Goal: Transaction & Acquisition: Purchase product/service

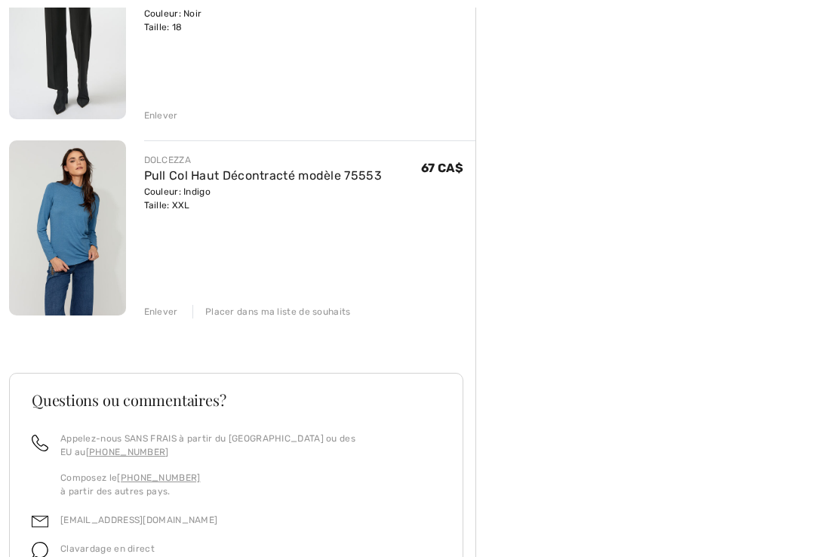
scroll to position [602, 0]
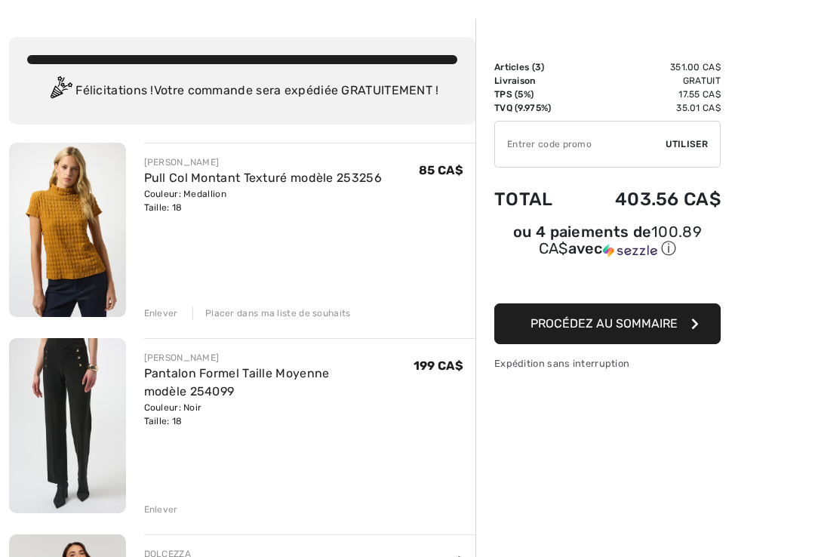
click at [161, 505] on div "Enlever" at bounding box center [161, 511] width 34 height 14
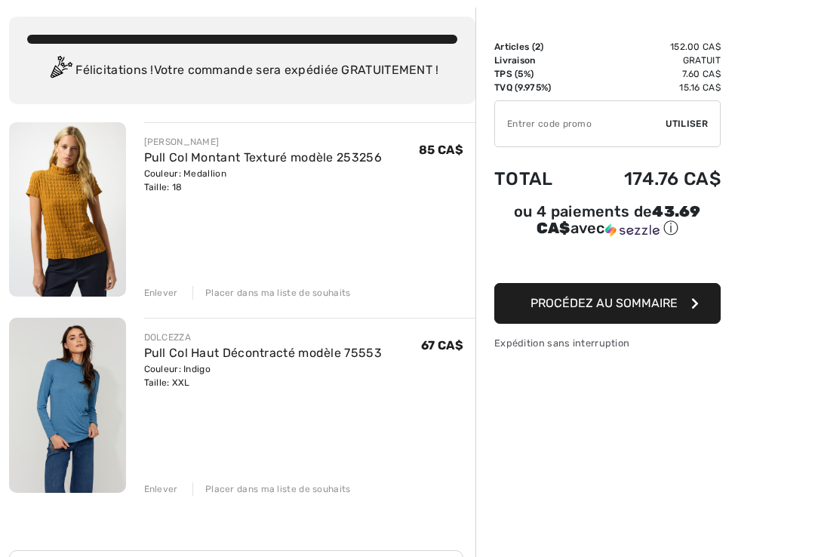
scroll to position [77, 0]
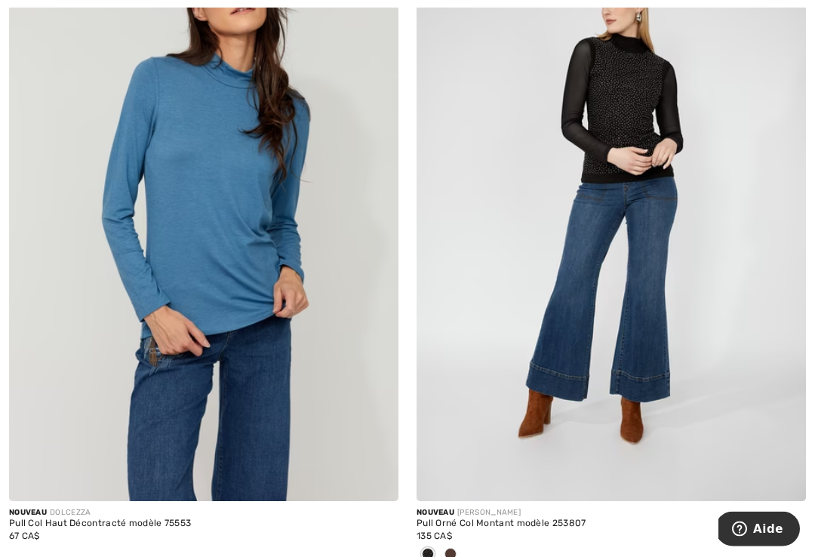
scroll to position [9090, 0]
click at [636, 145] on img at bounding box center [612, 209] width 390 height 584
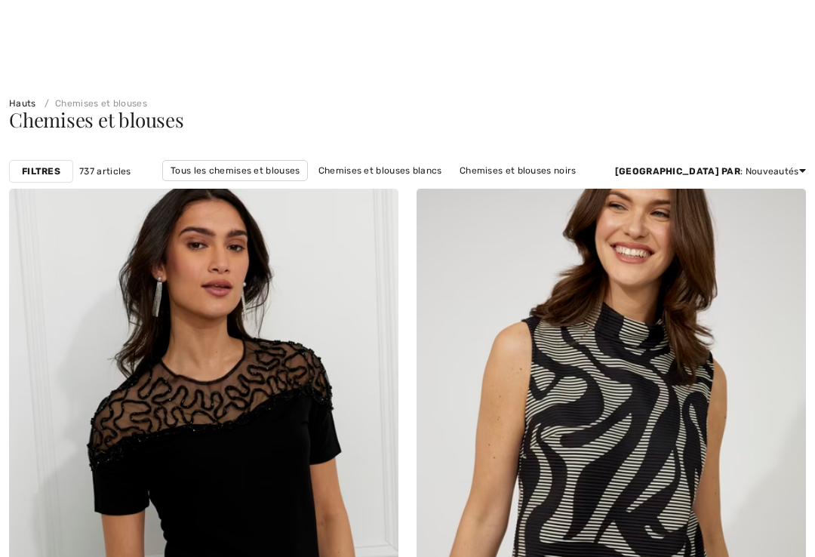
checkbox input "true"
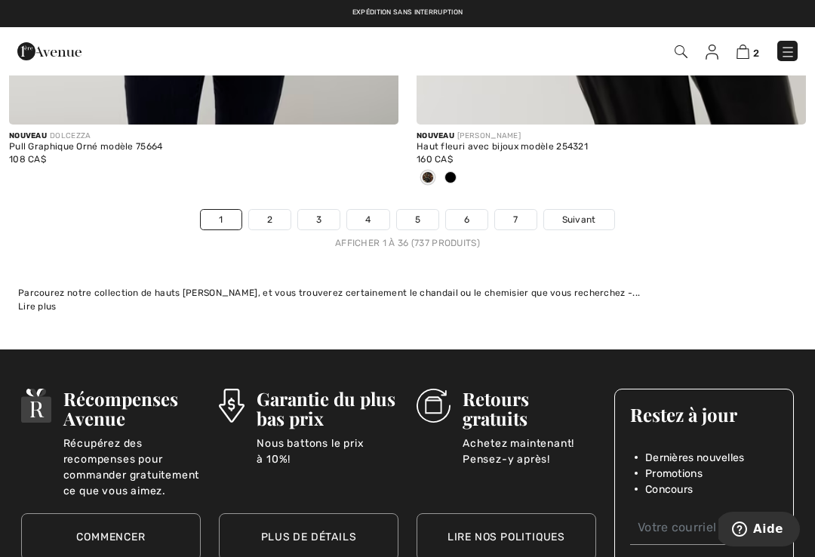
scroll to position [12139, 0]
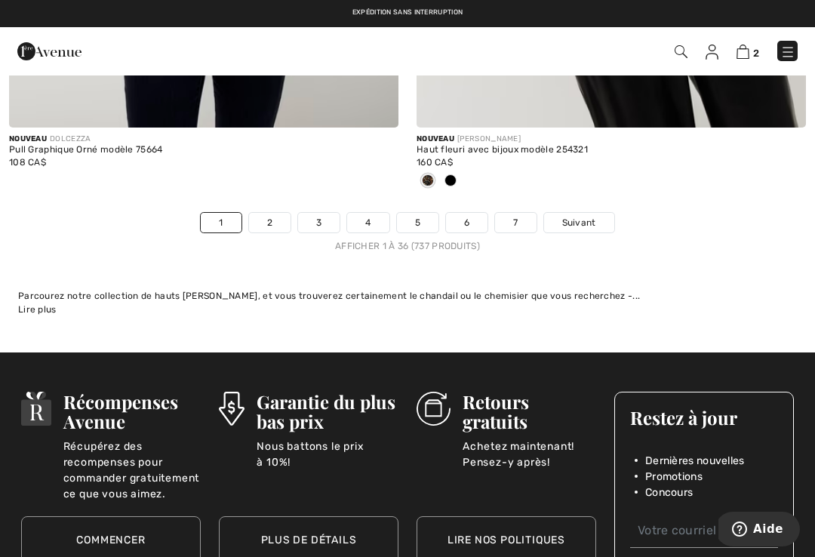
click at [276, 213] on link "2" at bounding box center [270, 223] width 42 height 20
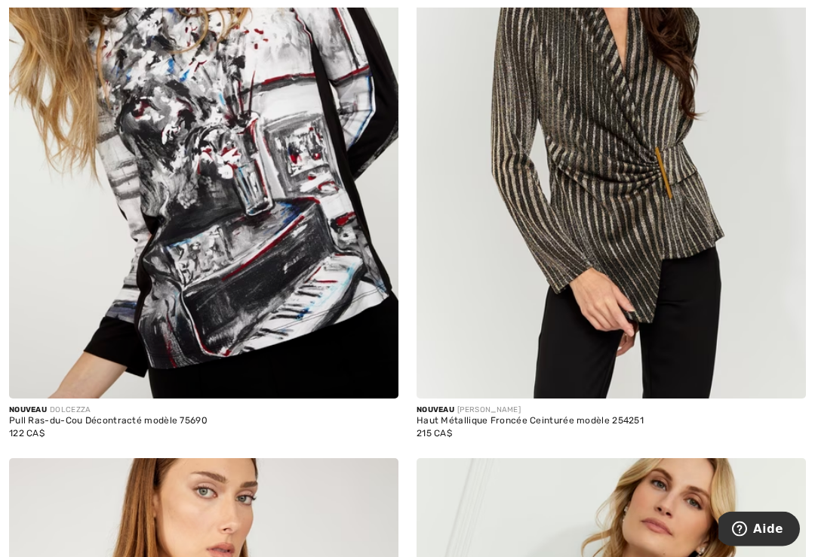
scroll to position [374, 0]
click at [349, 334] on img at bounding box center [204, 106] width 390 height 584
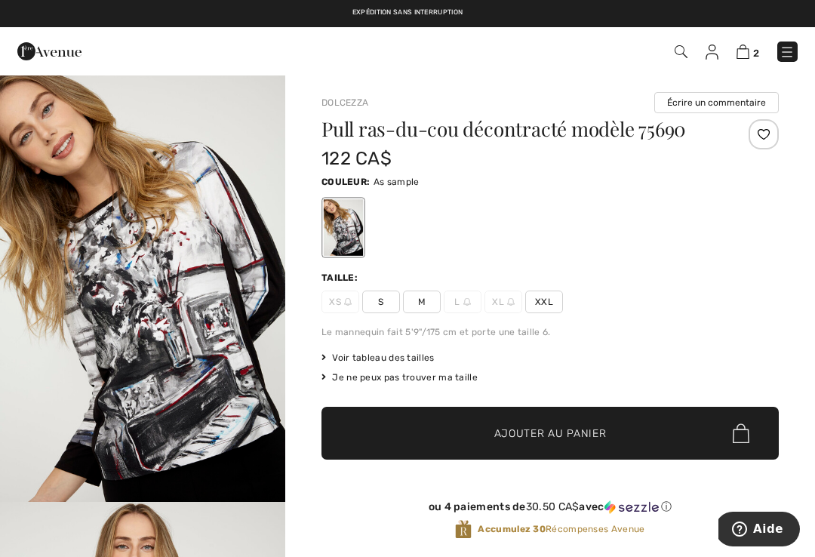
click at [544, 298] on span "XXL" at bounding box center [544, 302] width 38 height 23
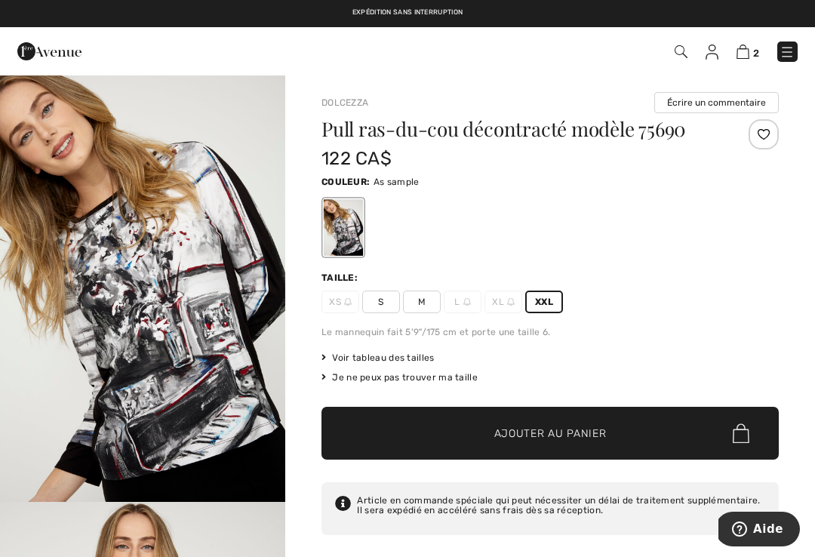
click at [535, 435] on span "Ajouter au panier" at bounding box center [551, 434] width 112 height 16
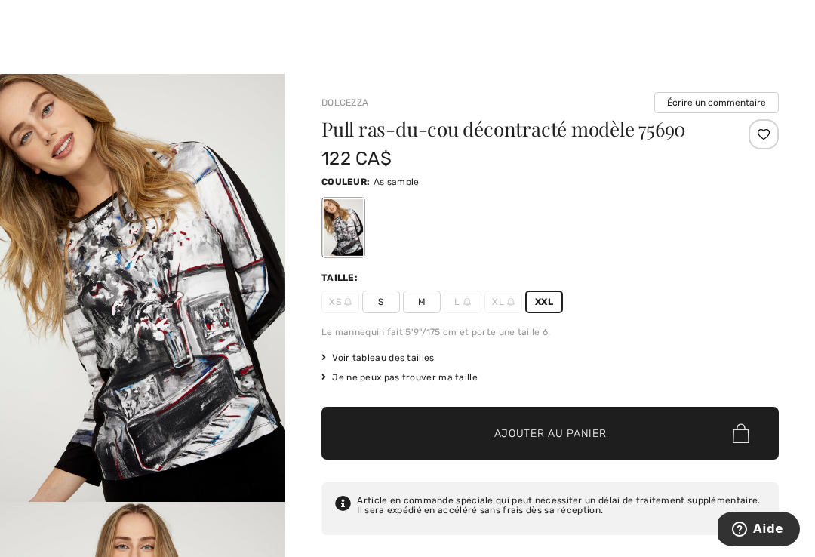
scroll to position [22, 0]
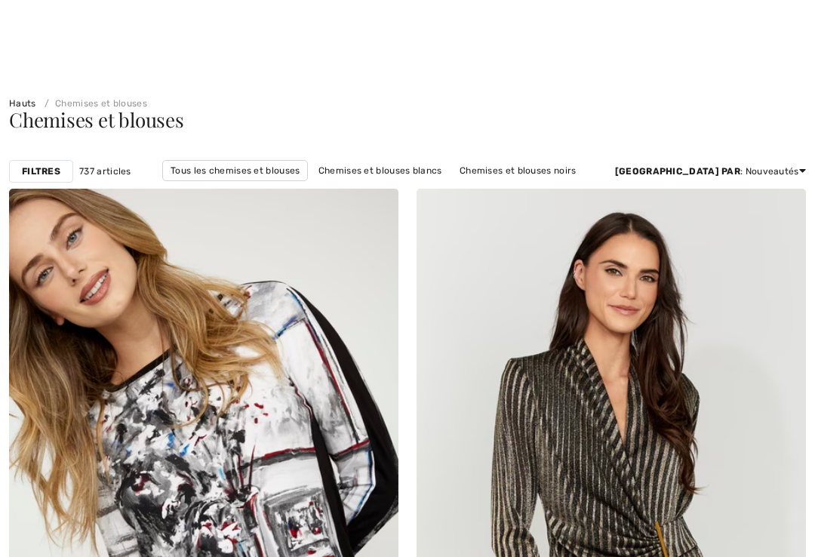
checkbox input "true"
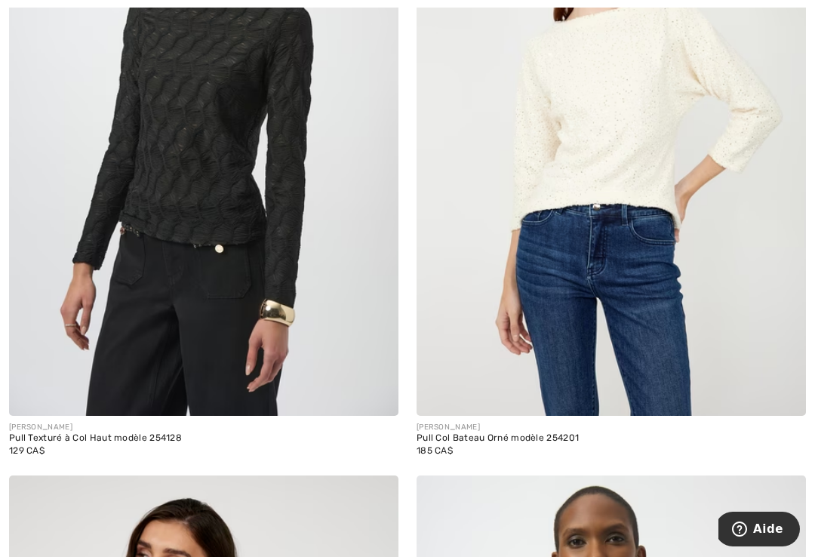
scroll to position [6381, 0]
click at [220, 197] on img at bounding box center [204, 123] width 390 height 584
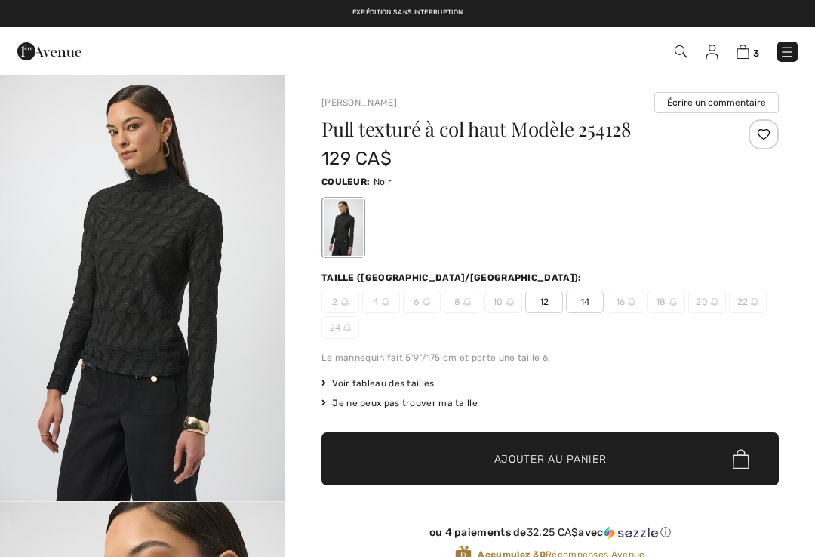
checkbox input "true"
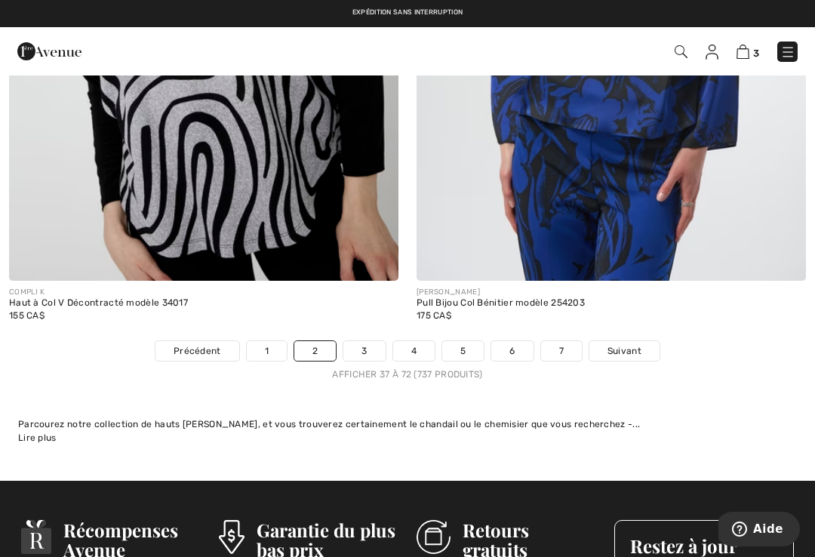
scroll to position [11863, 0]
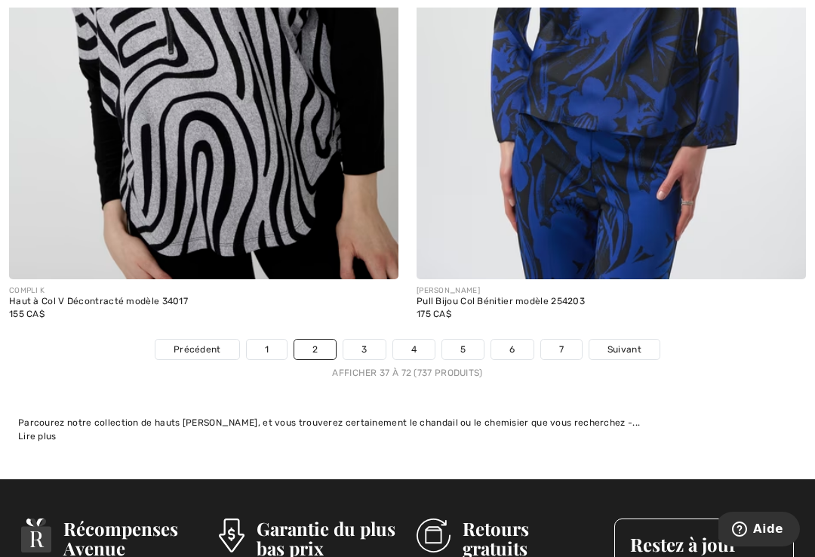
click at [371, 344] on link "3" at bounding box center [365, 350] width 42 height 20
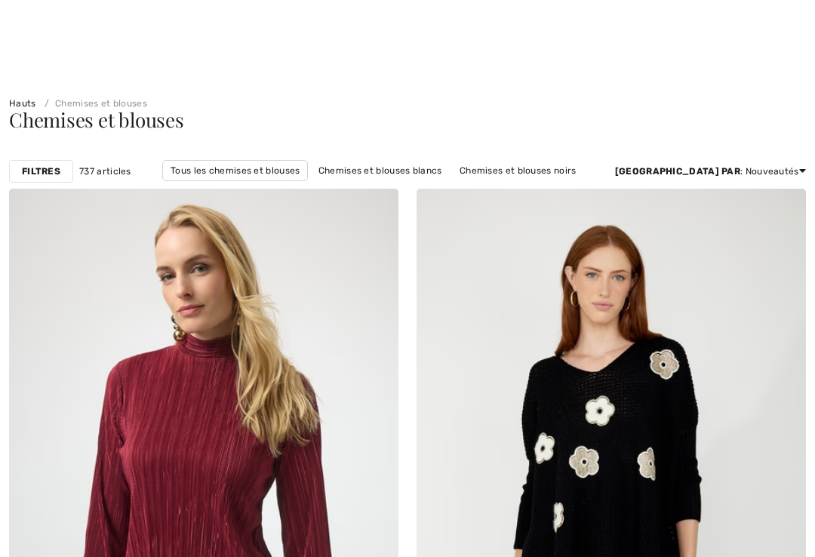
checkbox input "true"
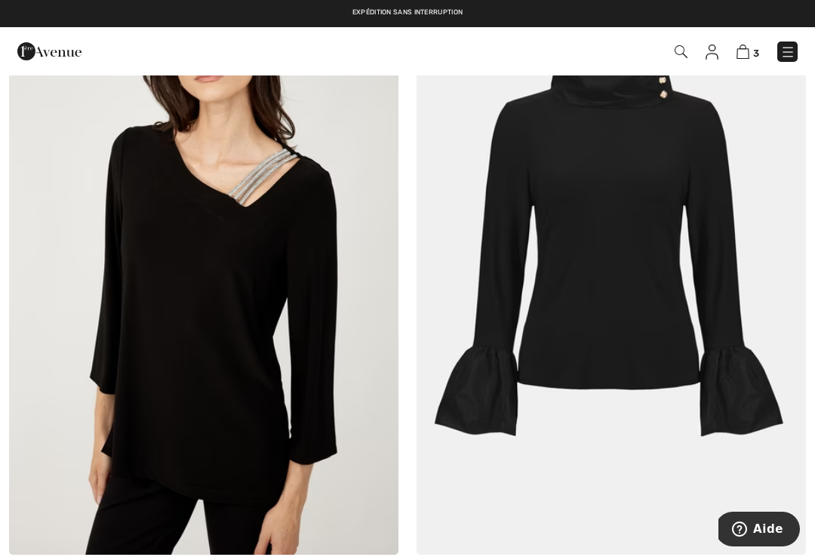
scroll to position [10893, 0]
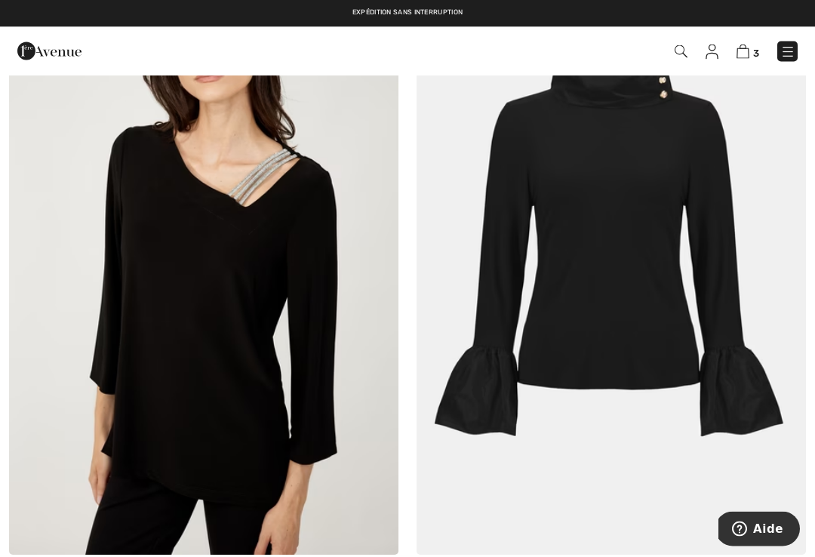
click at [646, 282] on img at bounding box center [612, 263] width 390 height 584
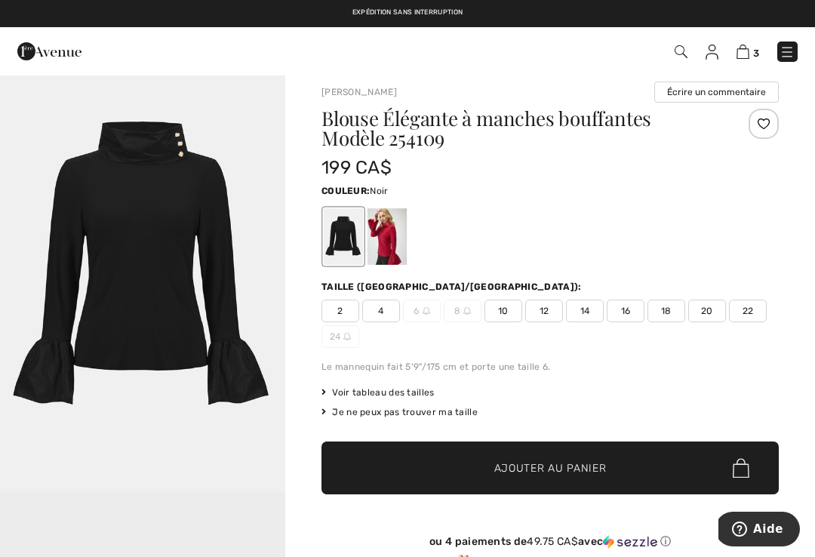
click at [393, 245] on div at bounding box center [387, 236] width 39 height 57
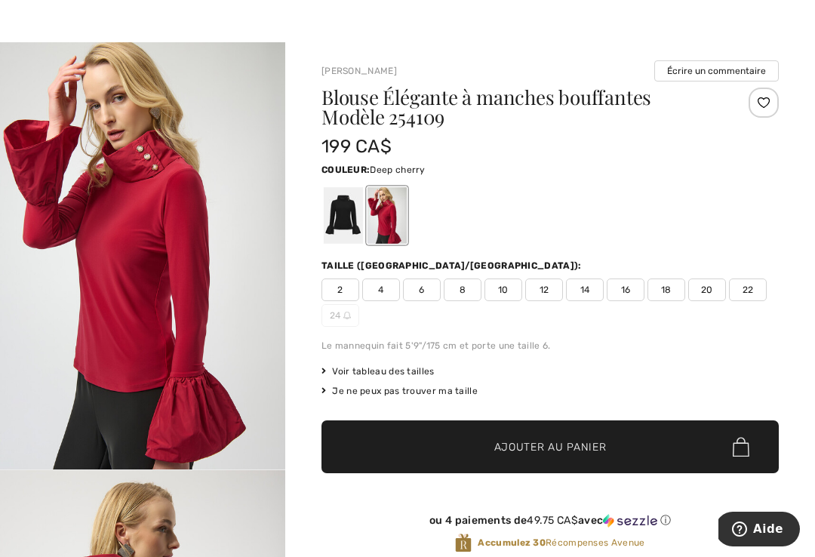
scroll to position [32, 0]
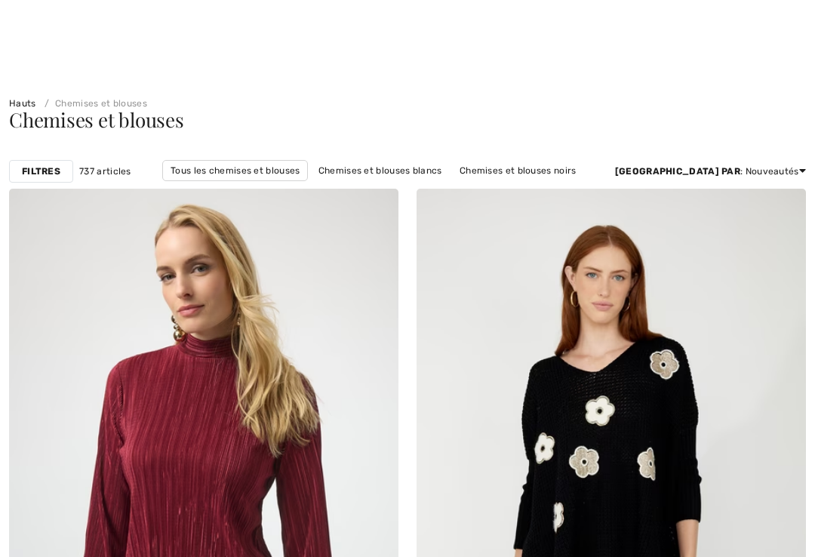
checkbox input "true"
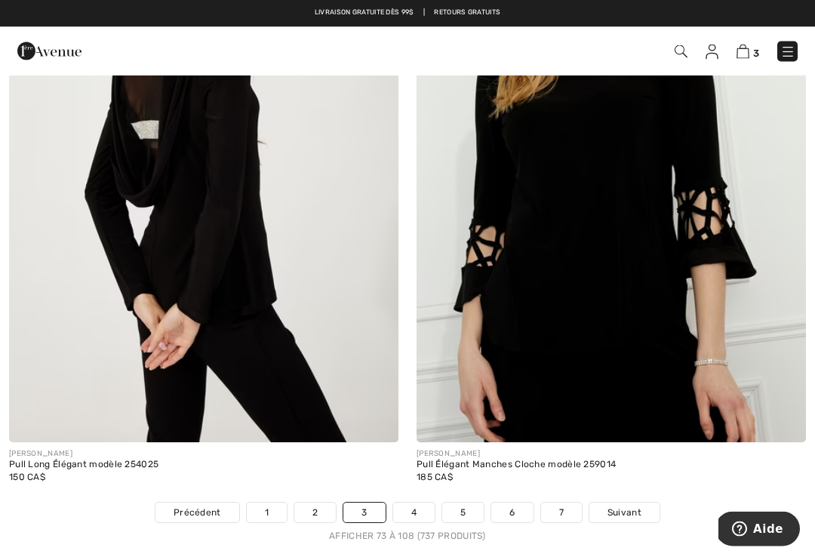
scroll to position [11674, 0]
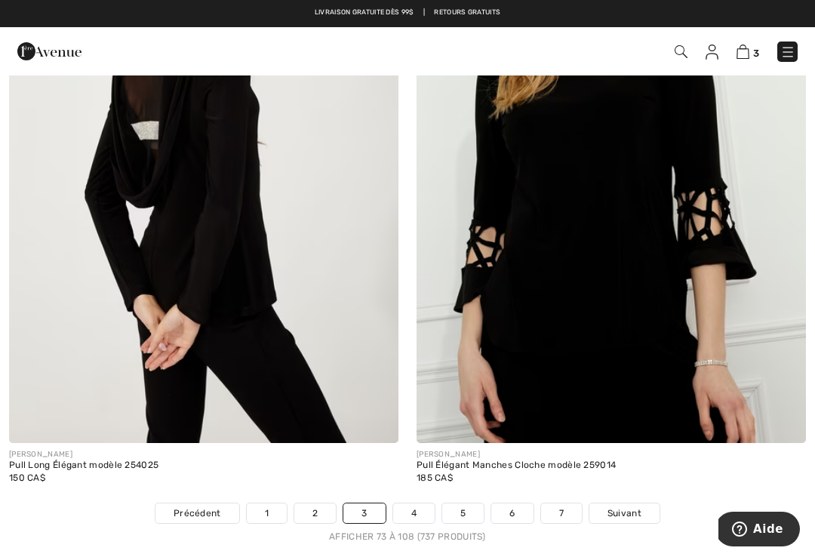
click at [415, 504] on link "4" at bounding box center [414, 514] width 42 height 20
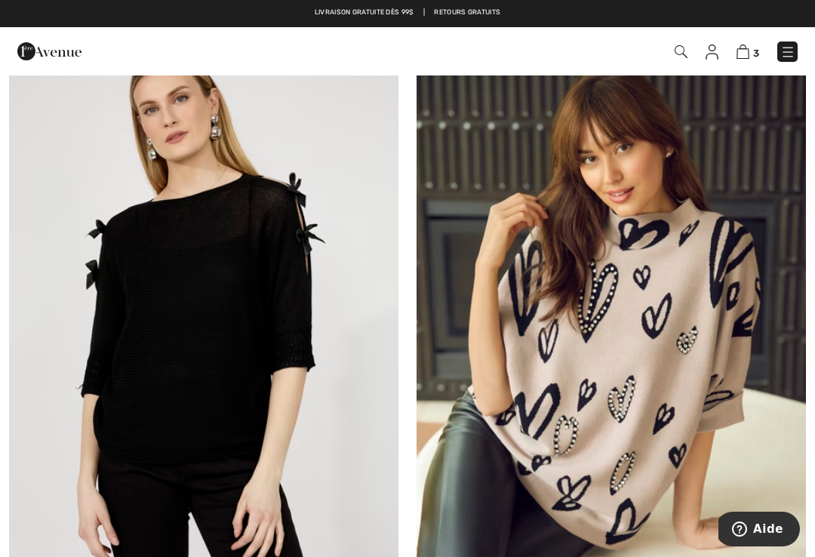
scroll to position [797, 0]
click at [233, 364] on img at bounding box center [204, 327] width 390 height 584
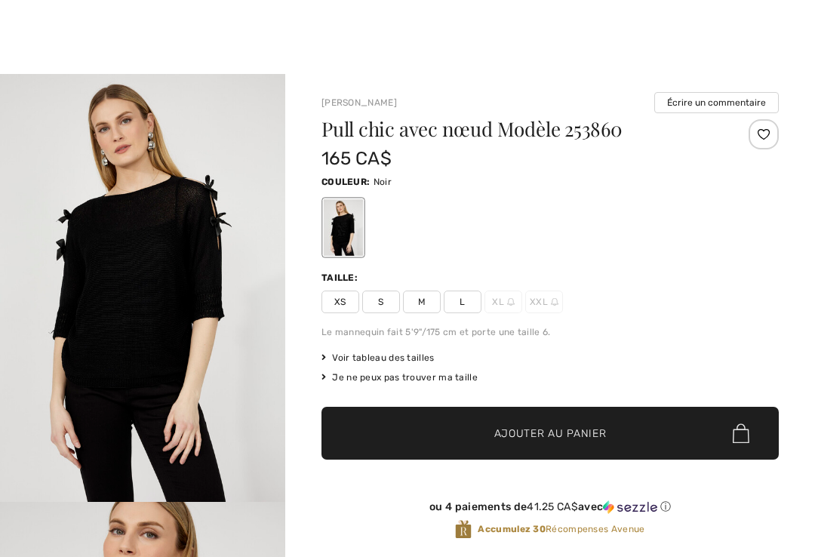
checkbox input "true"
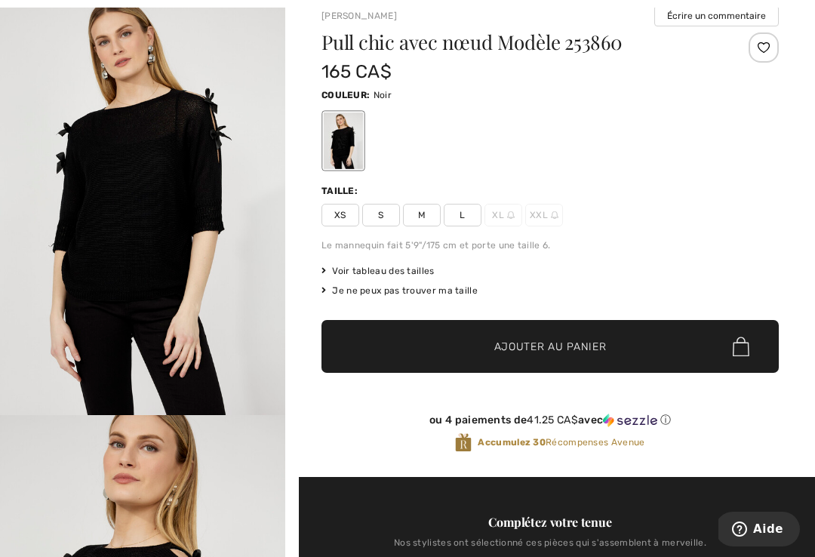
scroll to position [88, 0]
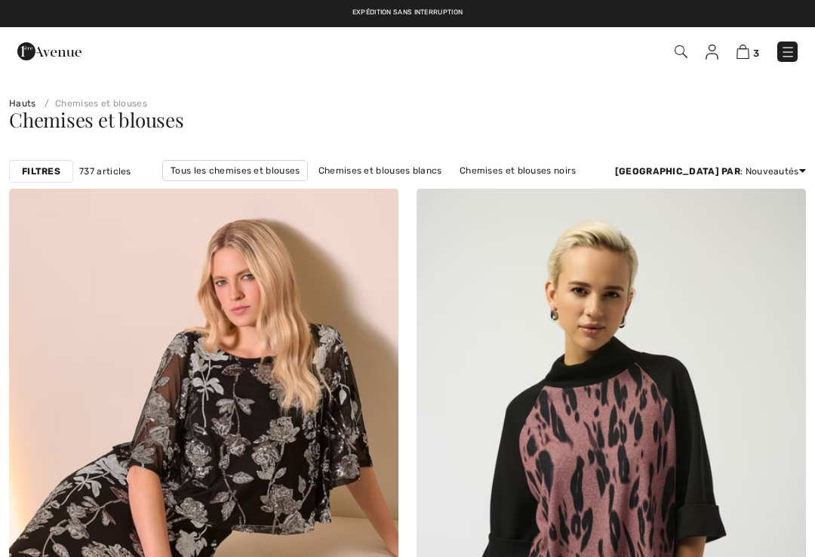
checkbox input "true"
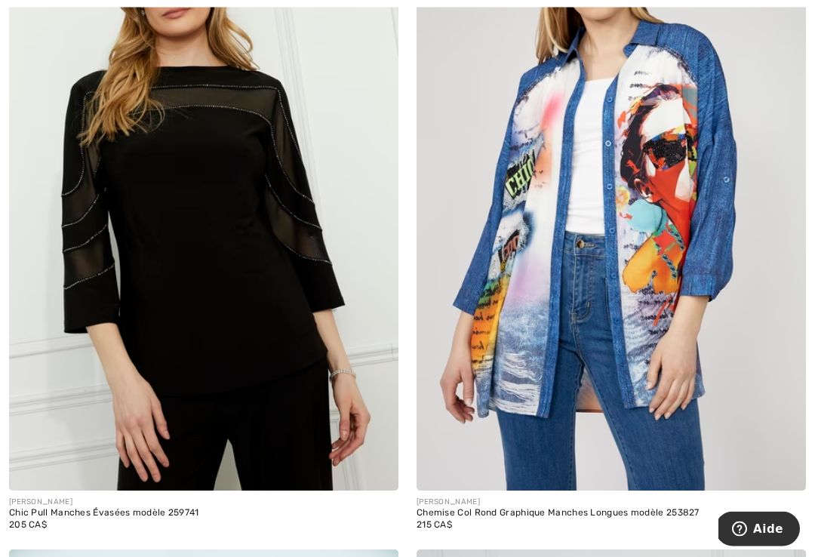
scroll to position [1570, 0]
click at [229, 273] on img at bounding box center [204, 198] width 390 height 584
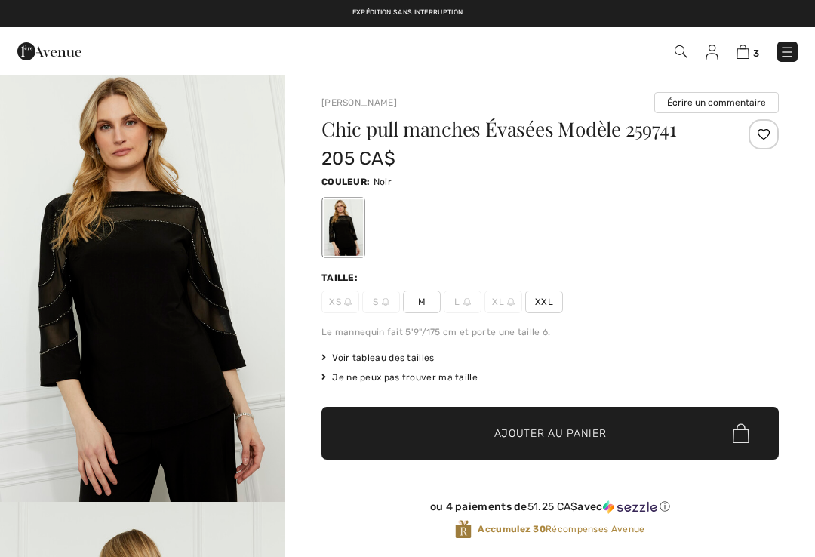
checkbox input "true"
click at [552, 312] on span "XXL" at bounding box center [544, 302] width 38 height 23
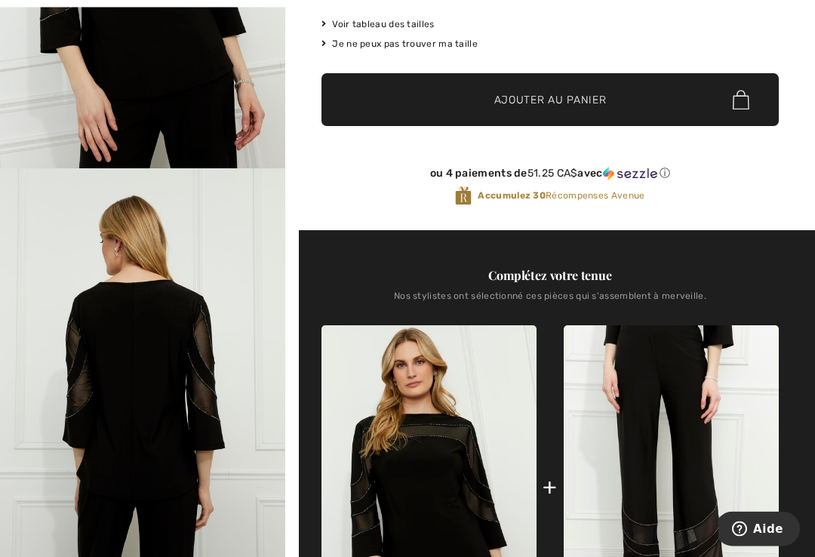
scroll to position [334, 0]
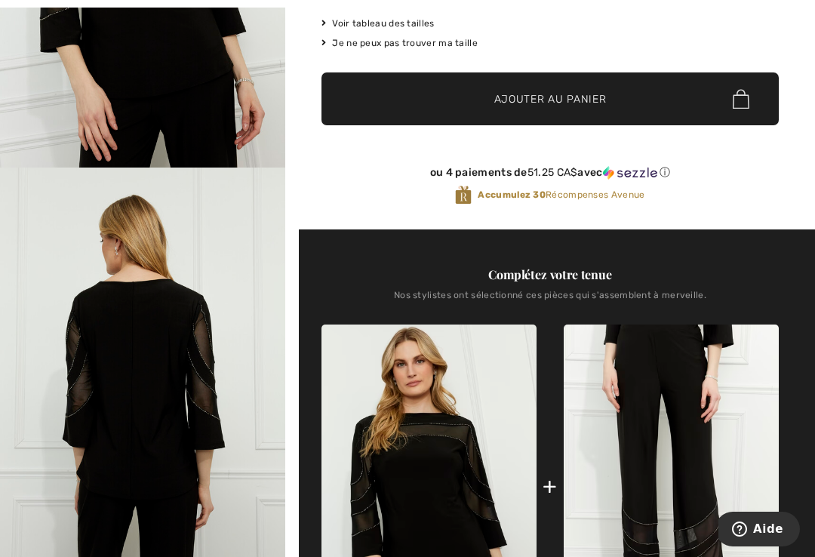
click at [545, 95] on span "Ajouter au panier" at bounding box center [551, 99] width 112 height 16
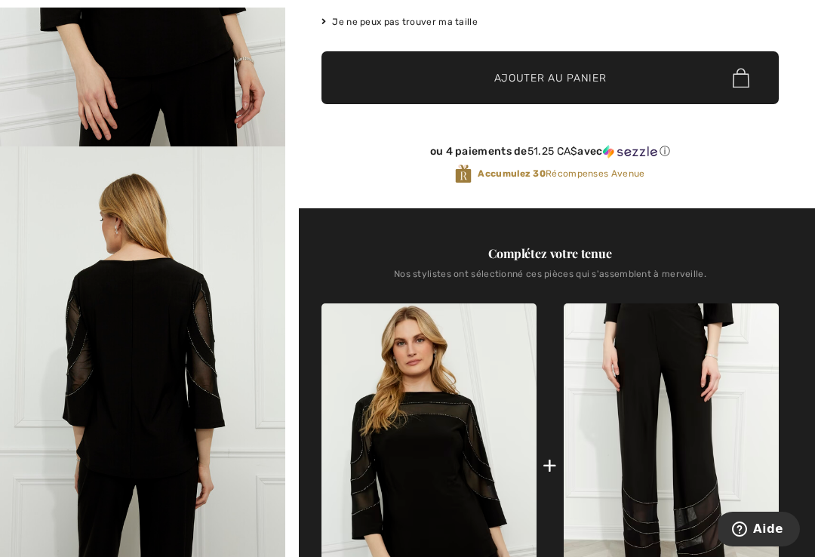
scroll to position [356, 0]
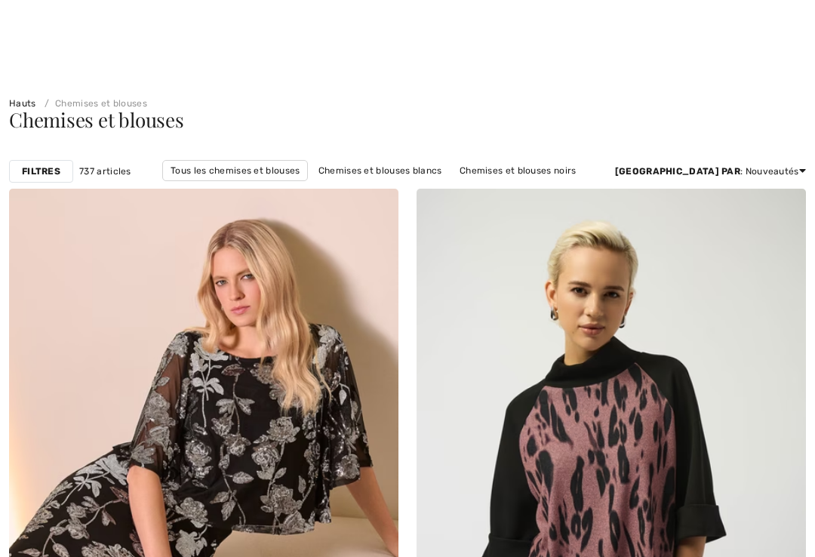
checkbox input "true"
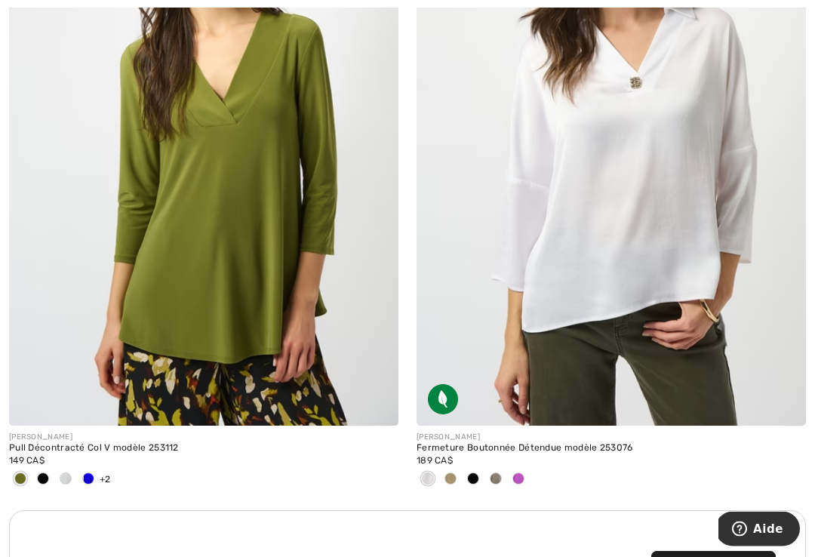
scroll to position [7634, 0]
click at [523, 479] on div at bounding box center [518, 479] width 23 height 25
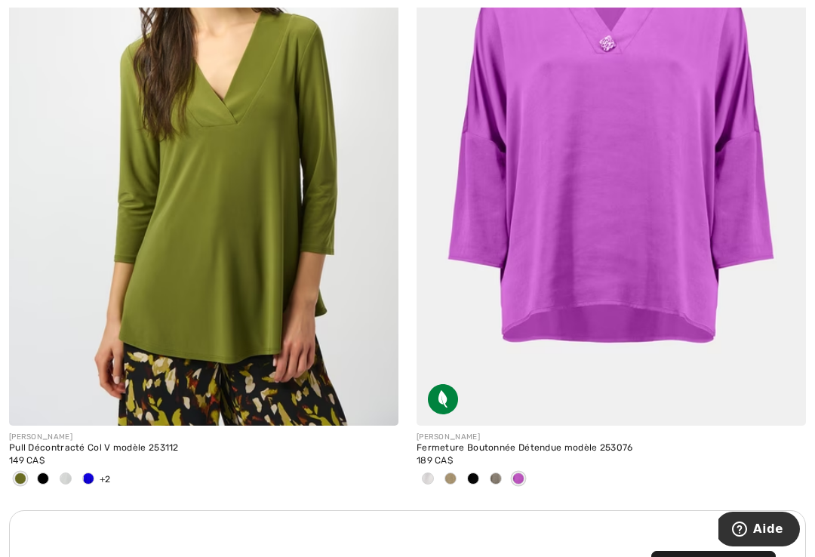
click at [590, 354] on img at bounding box center [612, 133] width 390 height 584
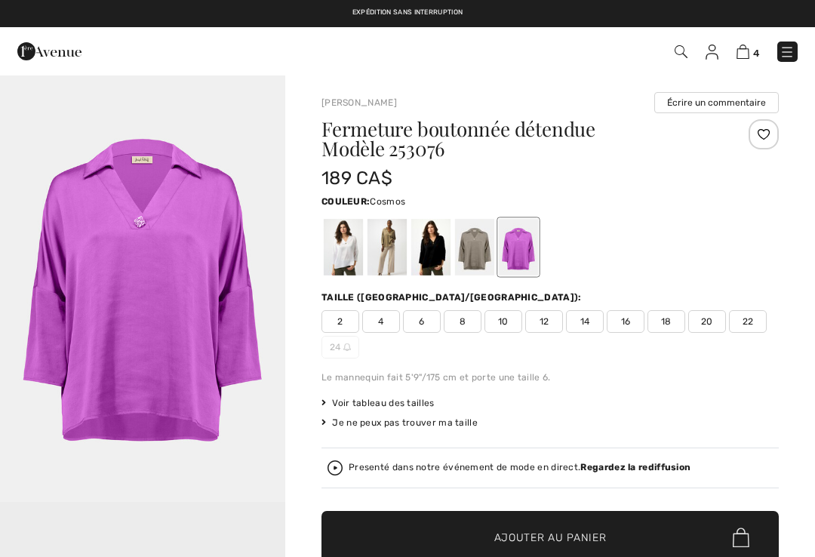
checkbox input "true"
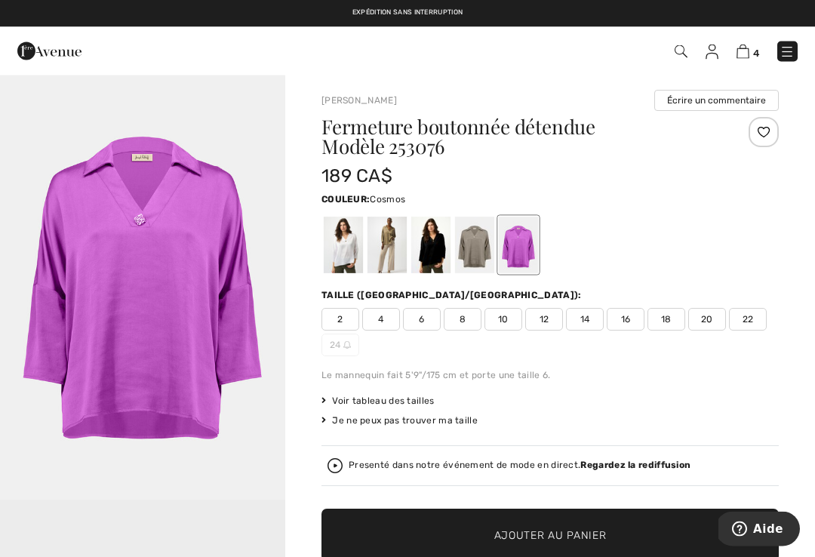
scroll to position [2, 0]
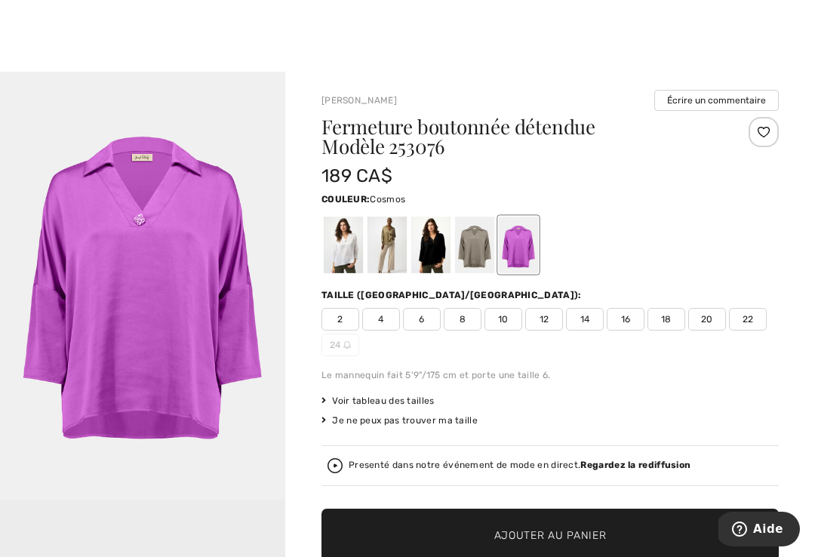
click at [662, 328] on span "18" at bounding box center [667, 319] width 38 height 23
click at [544, 531] on span "Ajouter au panier" at bounding box center [551, 536] width 112 height 16
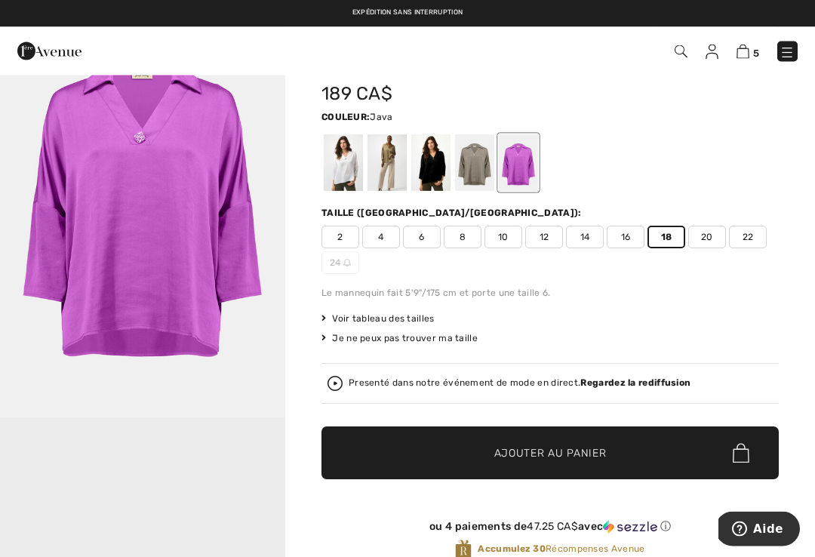
scroll to position [85, 0]
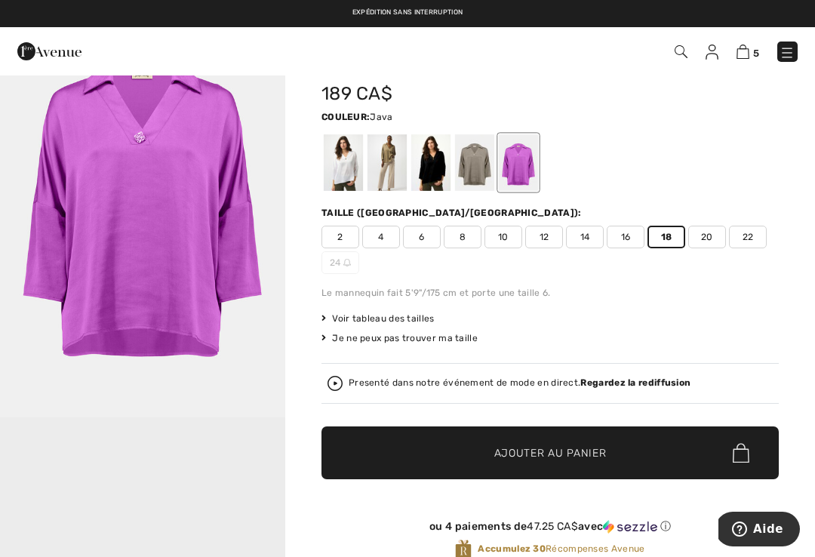
click at [390, 165] on div at bounding box center [387, 162] width 39 height 57
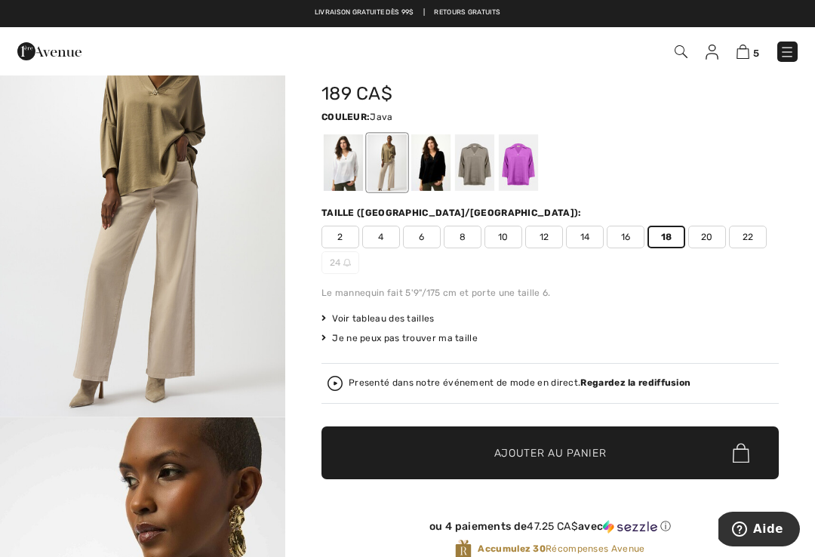
click at [434, 168] on div at bounding box center [430, 162] width 39 height 57
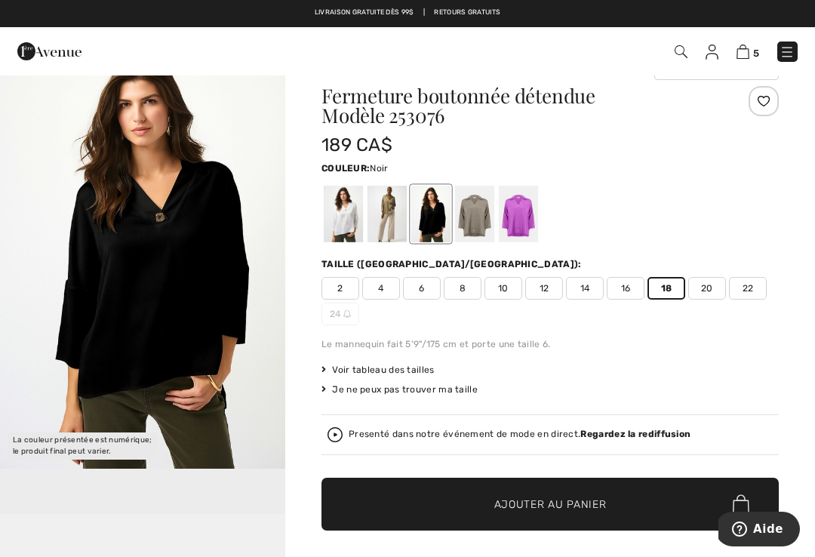
scroll to position [0, 0]
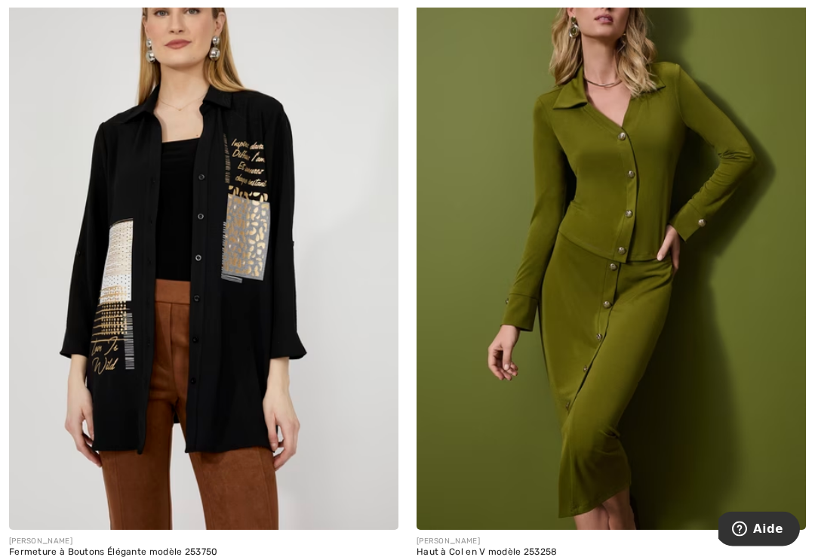
scroll to position [11637, 0]
click at [234, 276] on img at bounding box center [204, 238] width 390 height 584
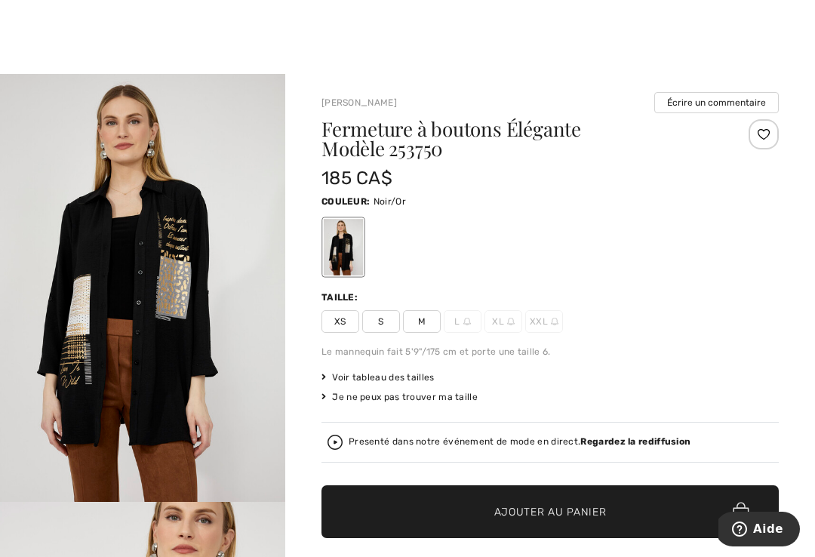
scroll to position [22, 0]
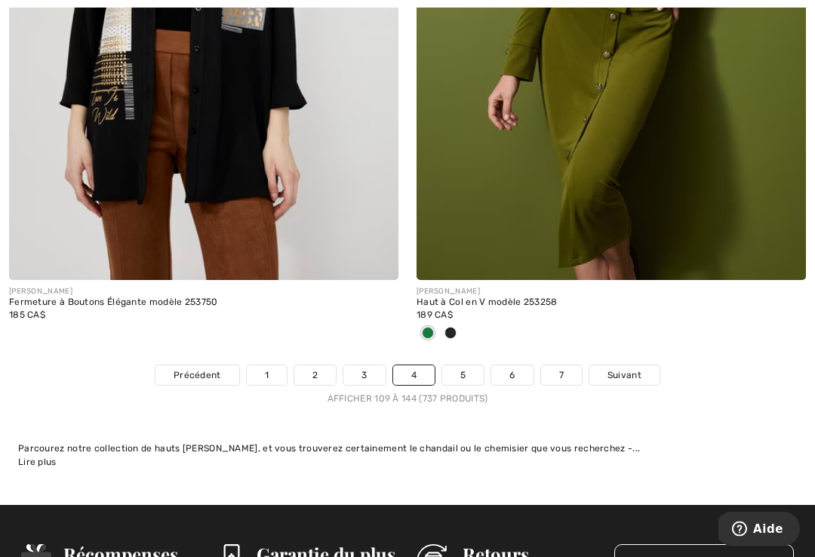
scroll to position [11922, 0]
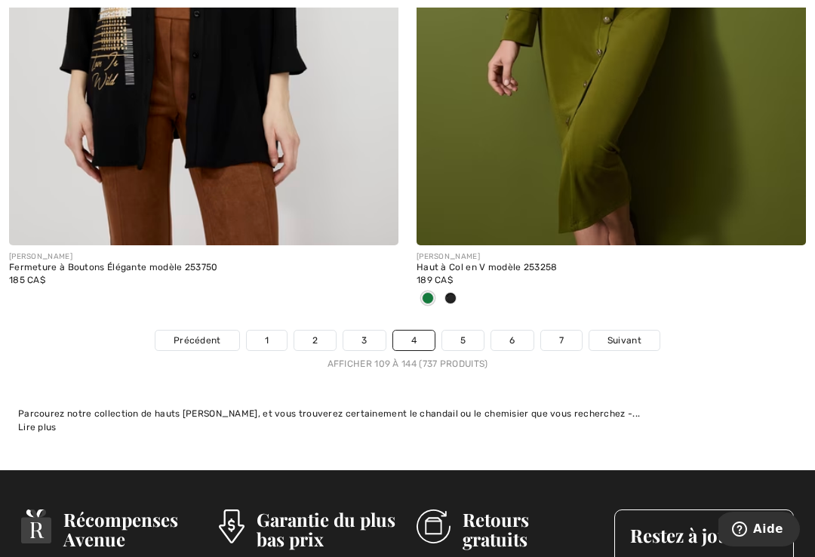
click at [462, 331] on link "5" at bounding box center [463, 341] width 42 height 20
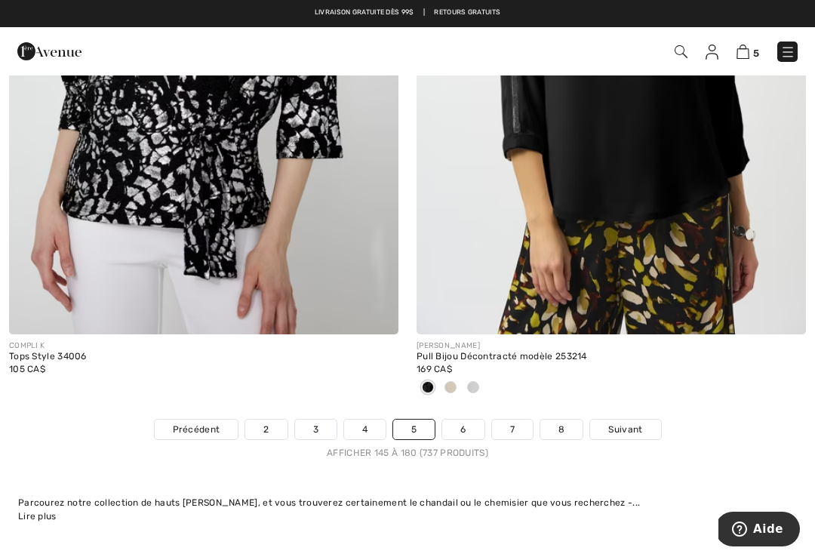
scroll to position [11779, 0]
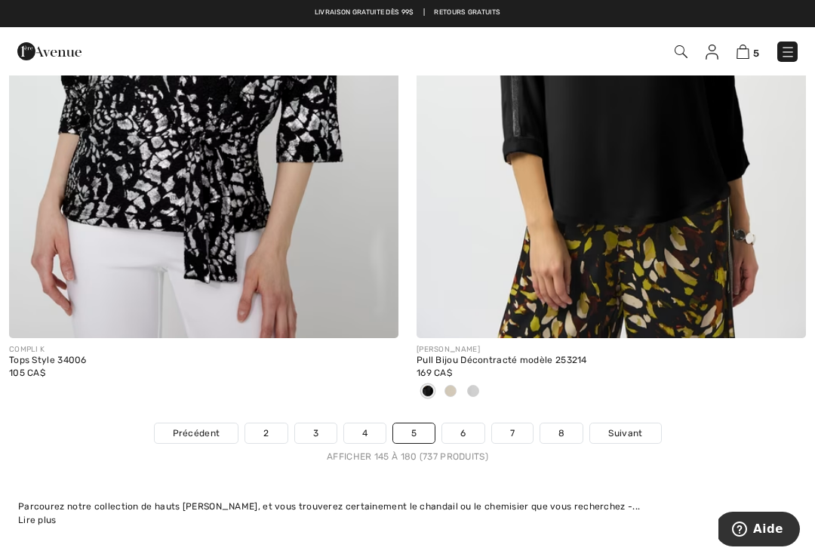
click at [463, 424] on link "6" at bounding box center [463, 434] width 42 height 20
click at [473, 427] on link "6" at bounding box center [463, 434] width 42 height 20
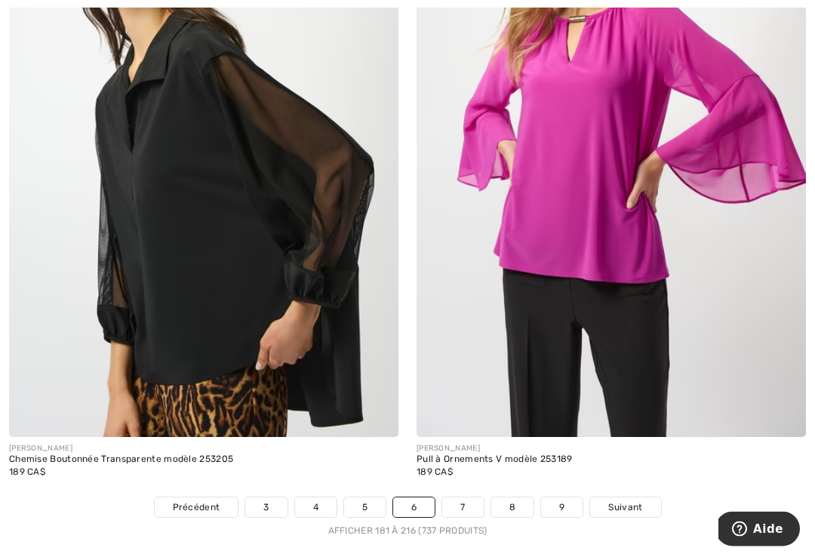
scroll to position [11730, 0]
click at [466, 501] on link "7" at bounding box center [462, 508] width 41 height 20
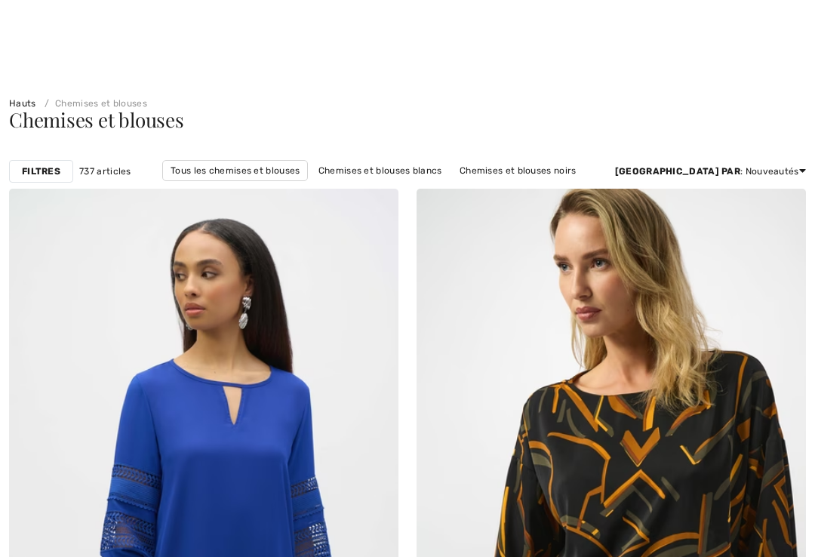
checkbox input "true"
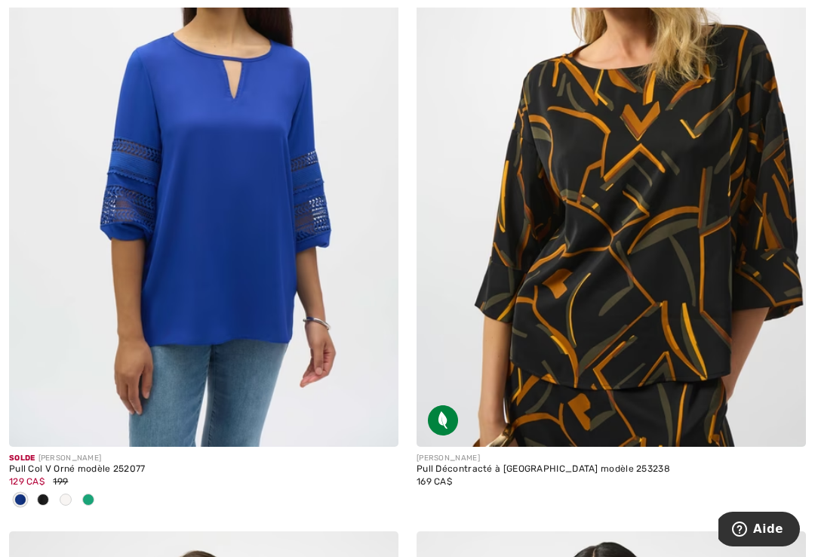
scroll to position [328, 0]
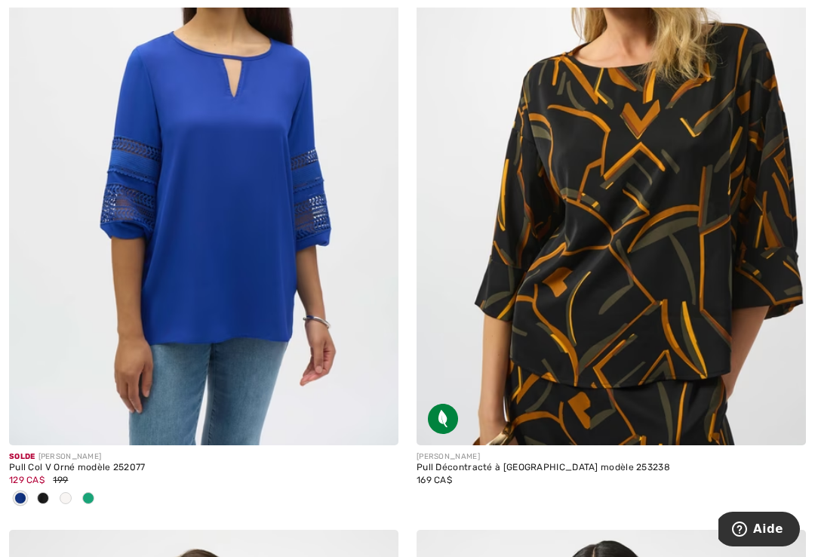
click at [243, 300] on img at bounding box center [204, 153] width 390 height 584
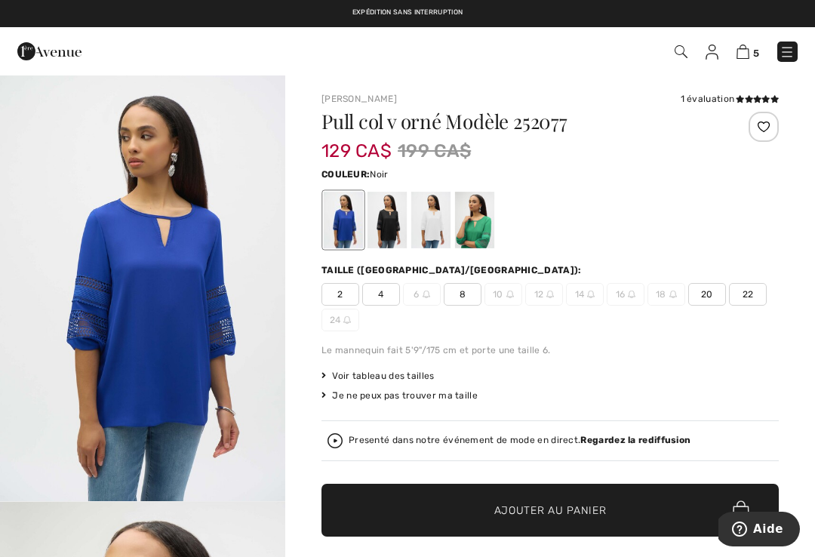
click at [389, 236] on div at bounding box center [387, 220] width 39 height 57
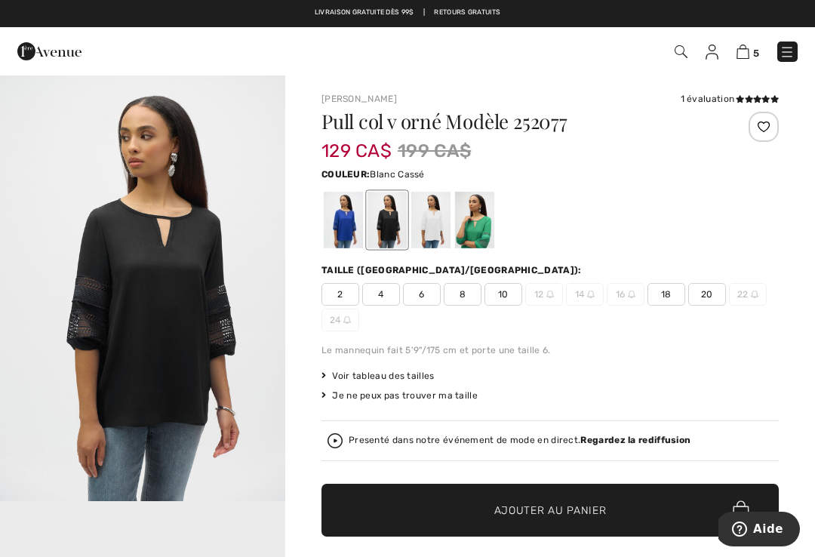
click at [438, 232] on div at bounding box center [430, 220] width 39 height 57
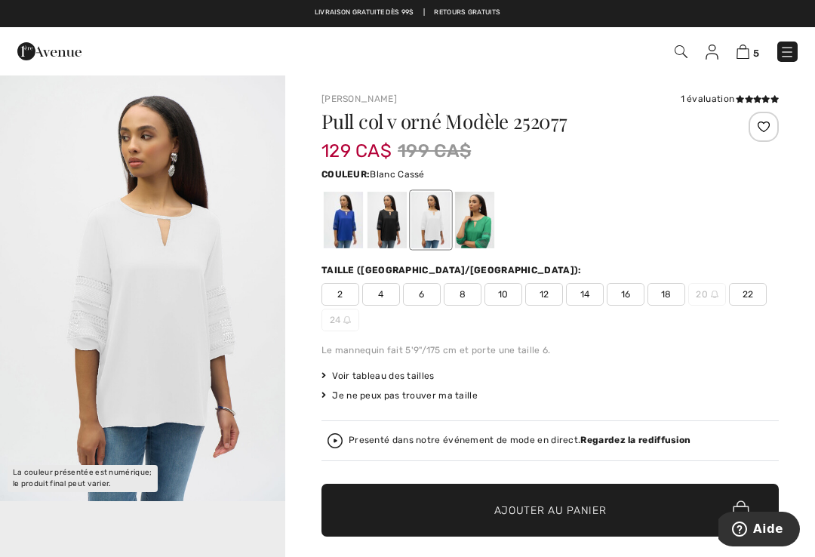
click at [663, 301] on span "18" at bounding box center [667, 294] width 38 height 23
click at [537, 508] on span "Ajouter au panier" at bounding box center [551, 511] width 112 height 16
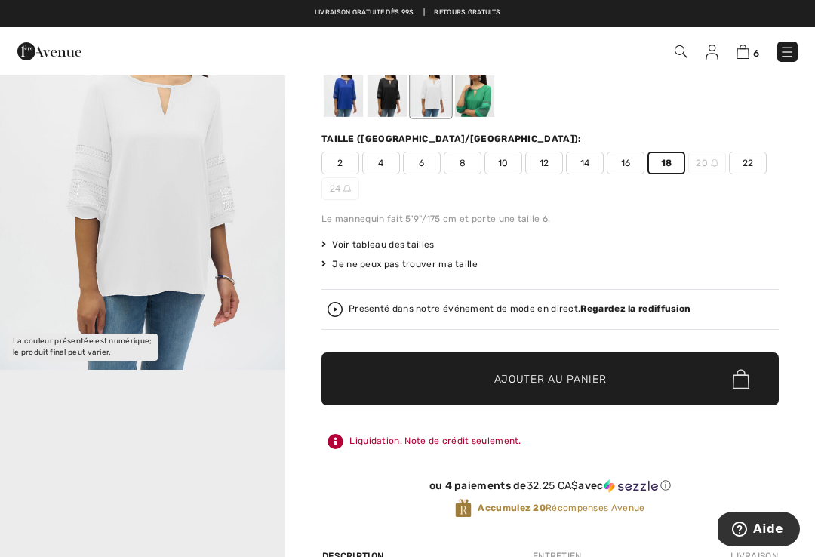
scroll to position [131, 0]
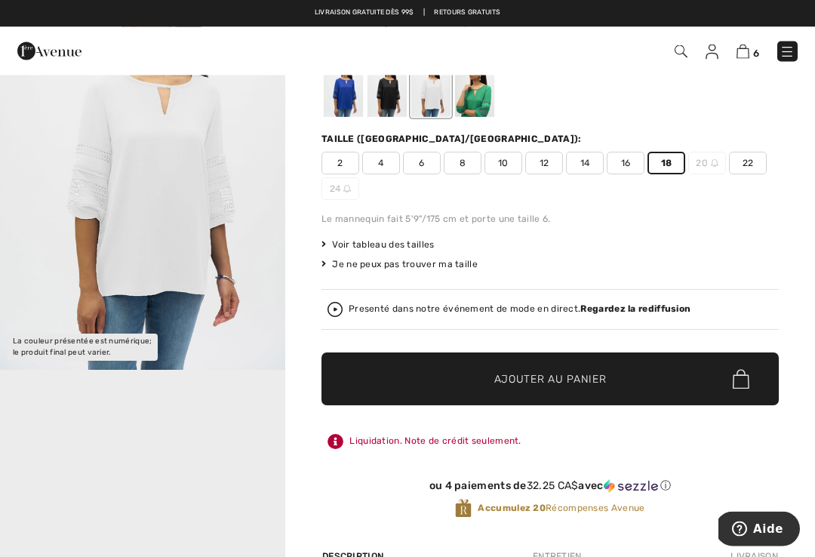
click at [547, 373] on span "Ajouter au panier" at bounding box center [551, 380] width 112 height 16
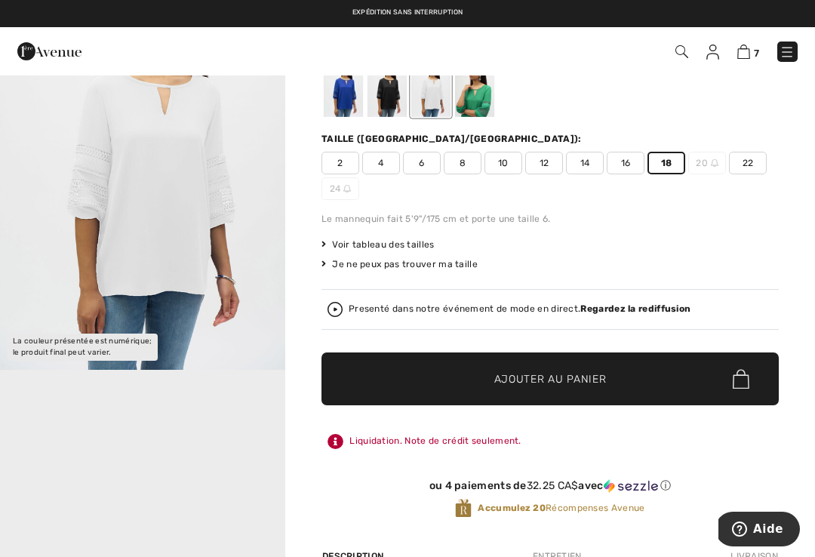
click at [754, 49] on span "7" at bounding box center [756, 53] width 5 height 11
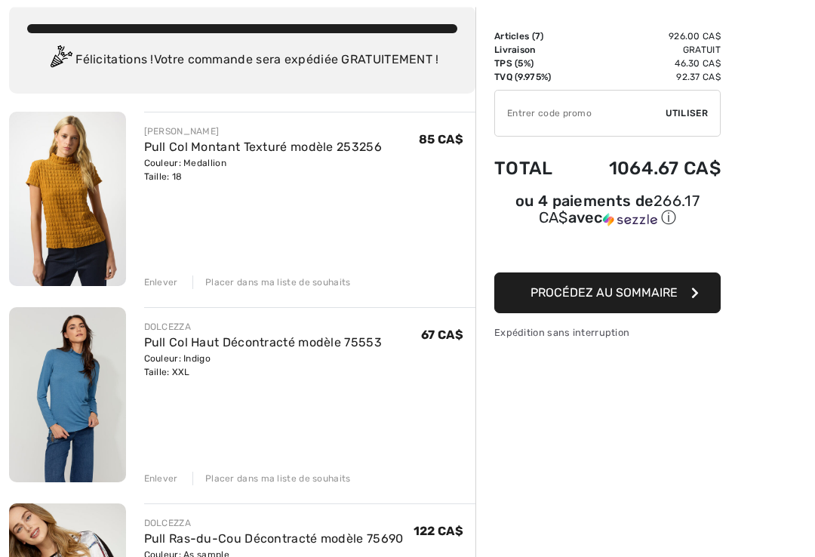
scroll to position [86, 0]
click at [165, 481] on div "Enlever" at bounding box center [161, 479] width 34 height 14
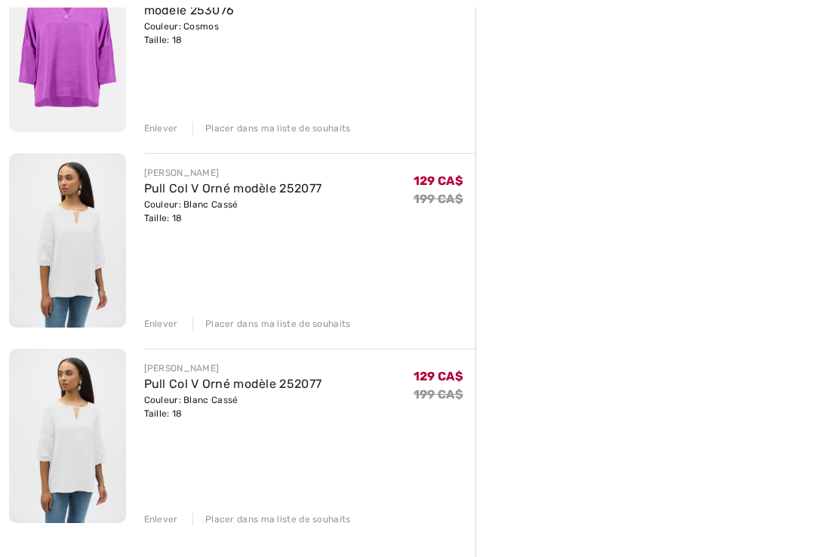
scroll to position [829, 0]
click at [158, 520] on div "Enlever" at bounding box center [161, 520] width 34 height 14
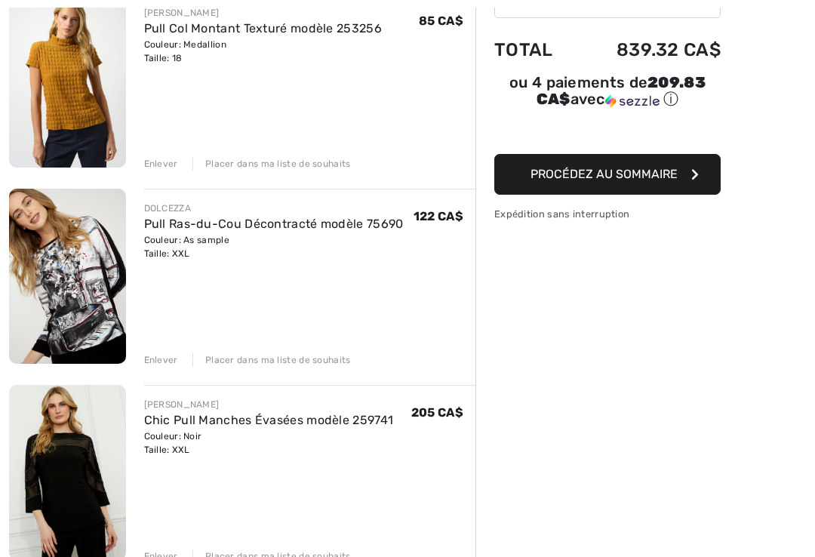
scroll to position [205, 0]
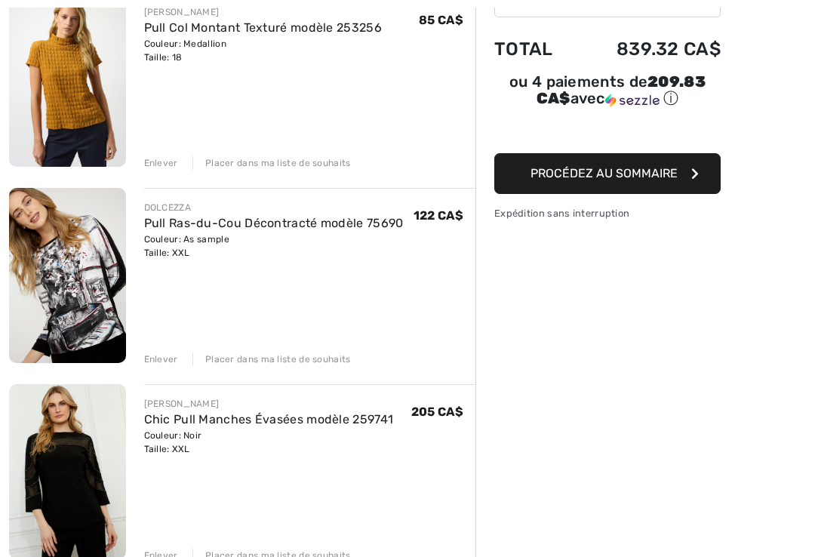
click at [167, 355] on div "Enlever" at bounding box center [161, 360] width 34 height 14
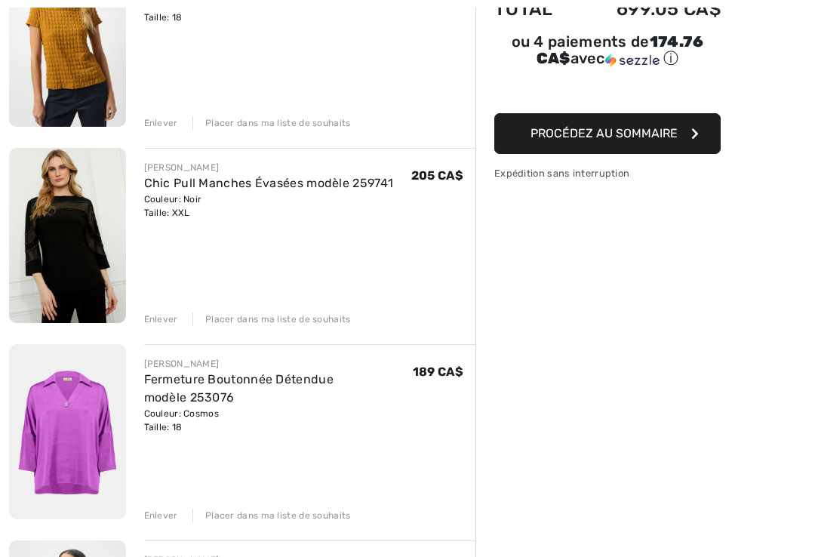
click at [165, 513] on div "Enlever" at bounding box center [161, 517] width 34 height 14
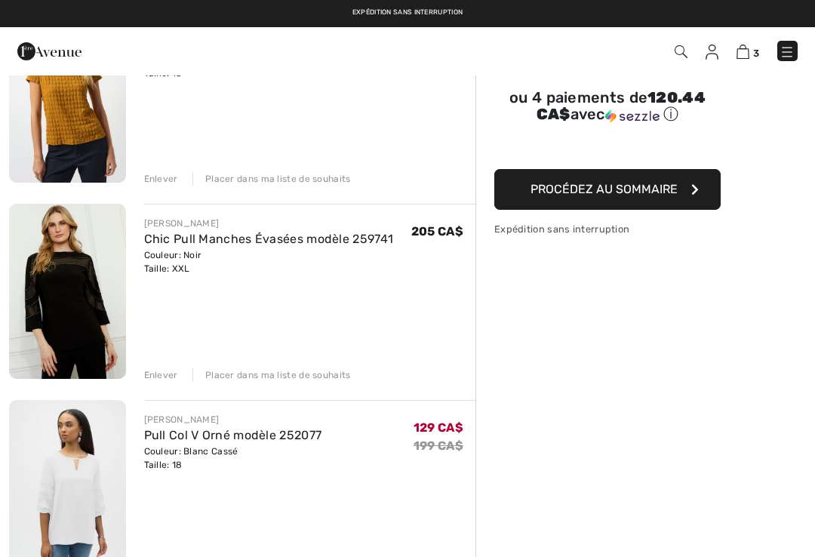
scroll to position [188, 0]
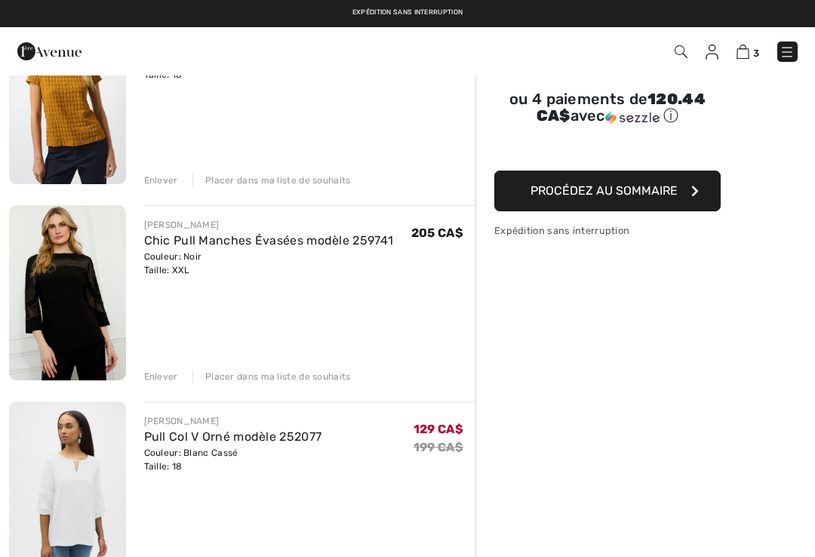
click at [278, 379] on div "Placer dans ma liste de souhaits" at bounding box center [272, 377] width 159 height 14
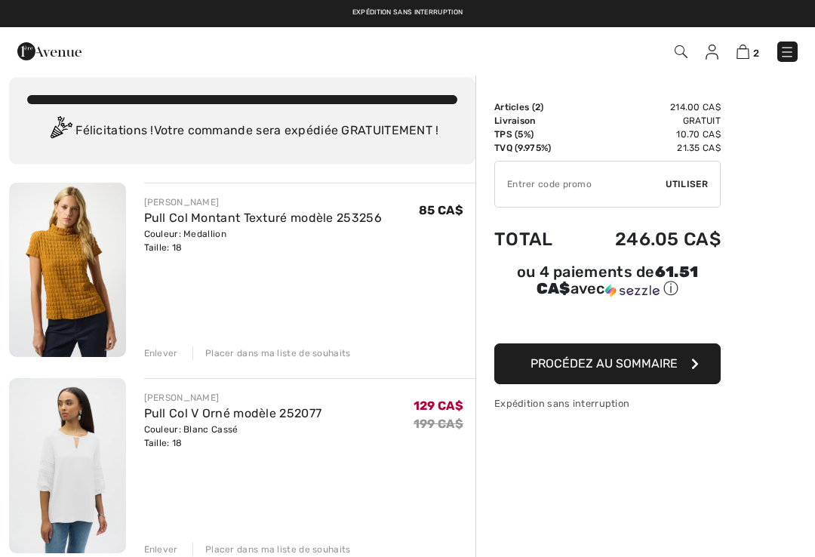
scroll to position [0, 0]
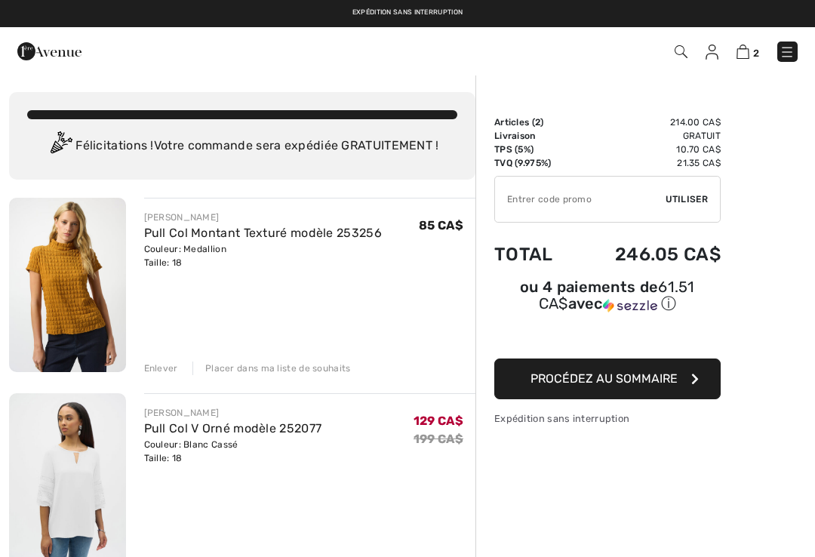
click at [712, 57] on img at bounding box center [712, 52] width 13 height 15
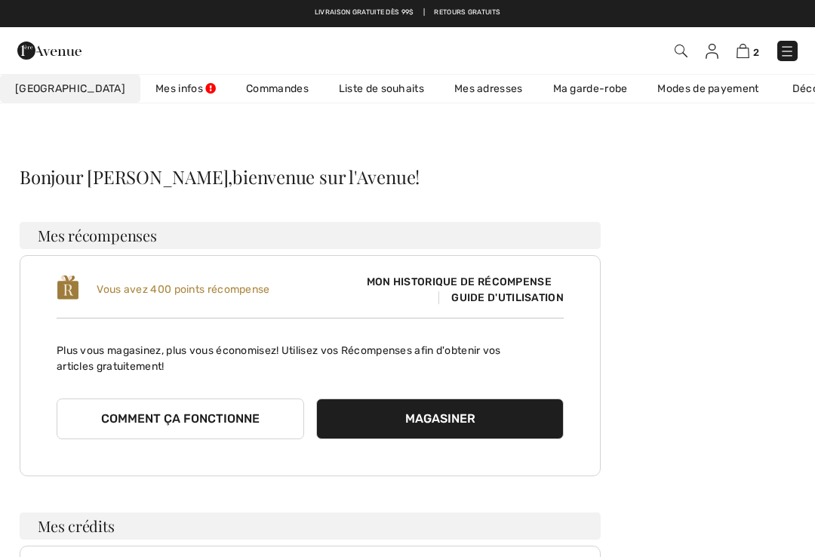
click at [331, 87] on link "Liste de souhaits" at bounding box center [382, 89] width 116 height 28
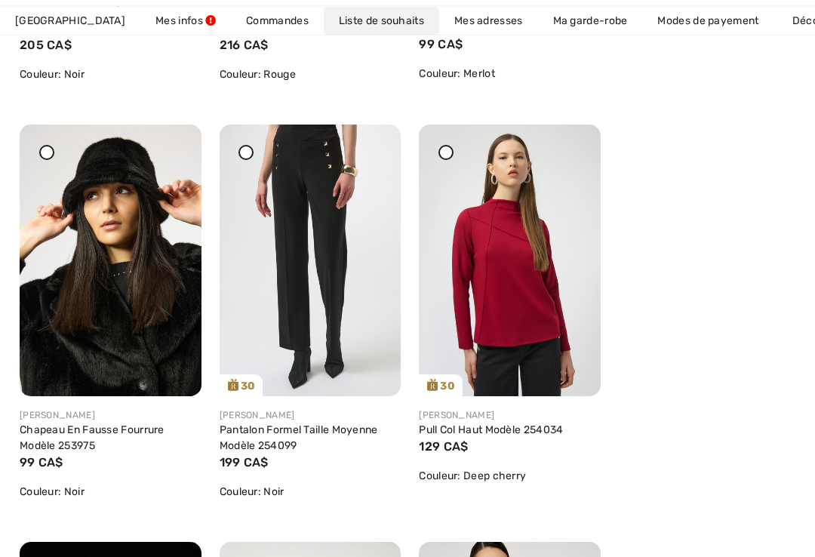
scroll to position [597, 0]
click at [257, 156] on img at bounding box center [311, 261] width 182 height 272
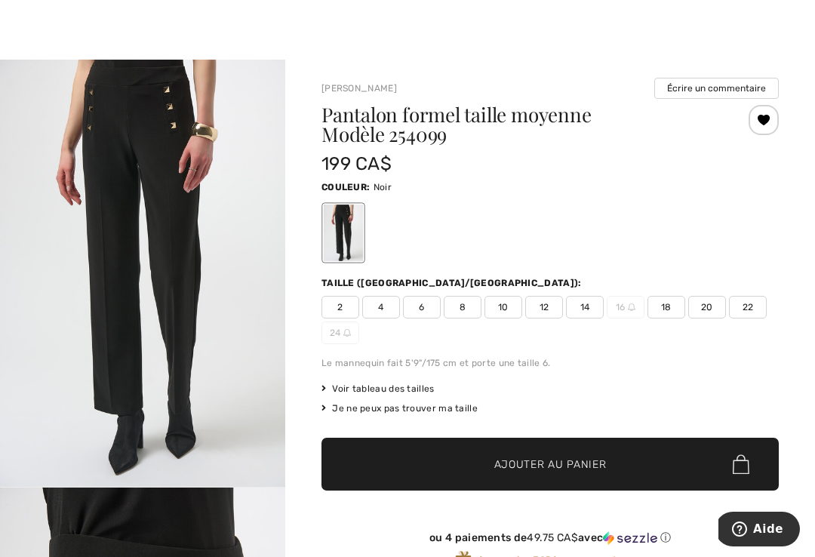
scroll to position [10, 0]
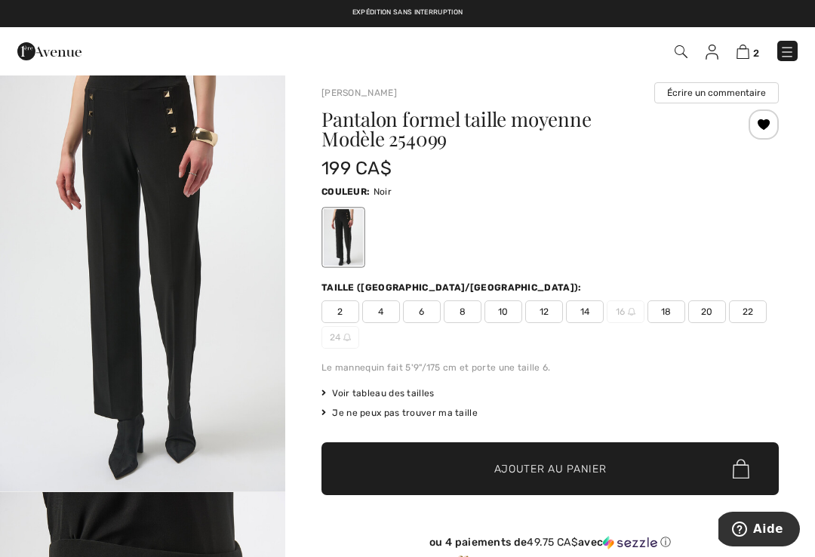
click at [662, 311] on span "18" at bounding box center [667, 311] width 38 height 23
click at [535, 470] on span "Ajouter au panier" at bounding box center [551, 469] width 112 height 16
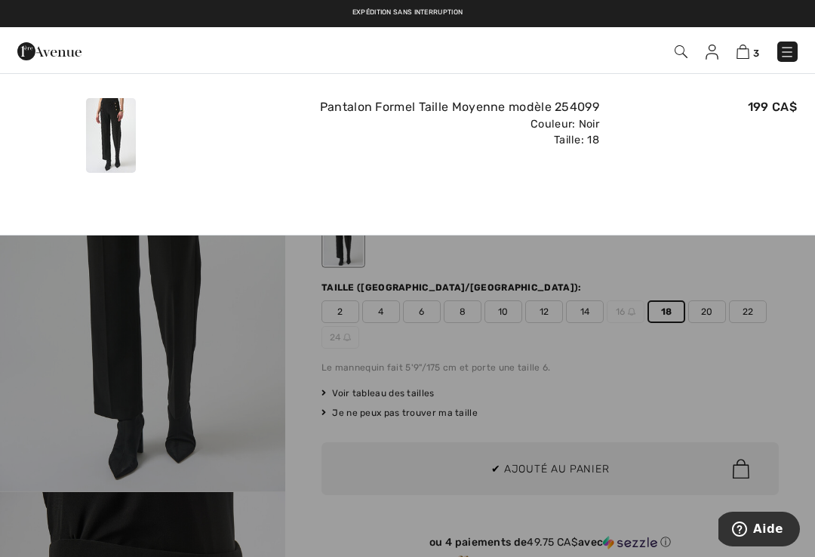
scroll to position [0, 0]
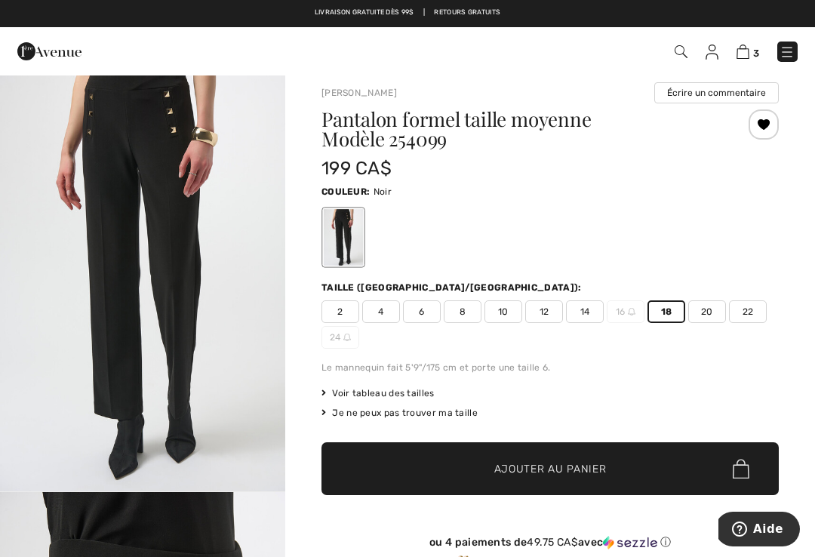
click at [744, 57] on img at bounding box center [743, 52] width 13 height 14
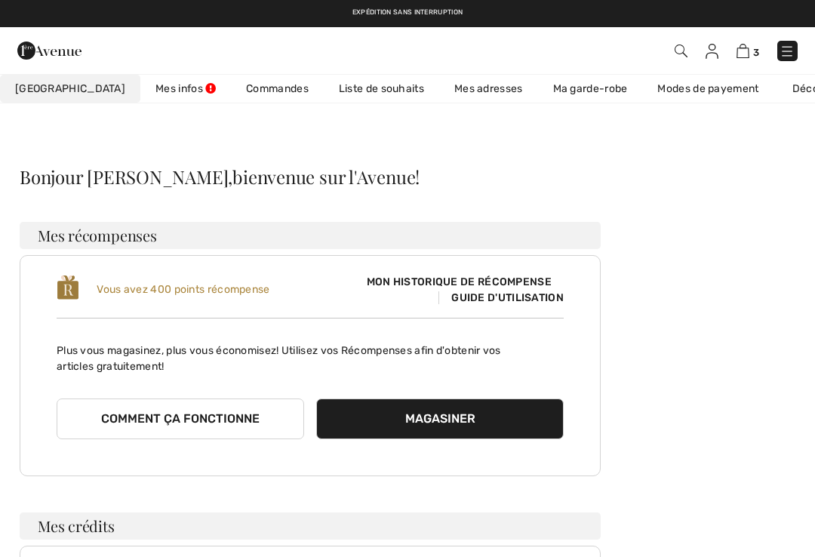
click at [339, 89] on link "Liste de souhaits" at bounding box center [382, 89] width 116 height 28
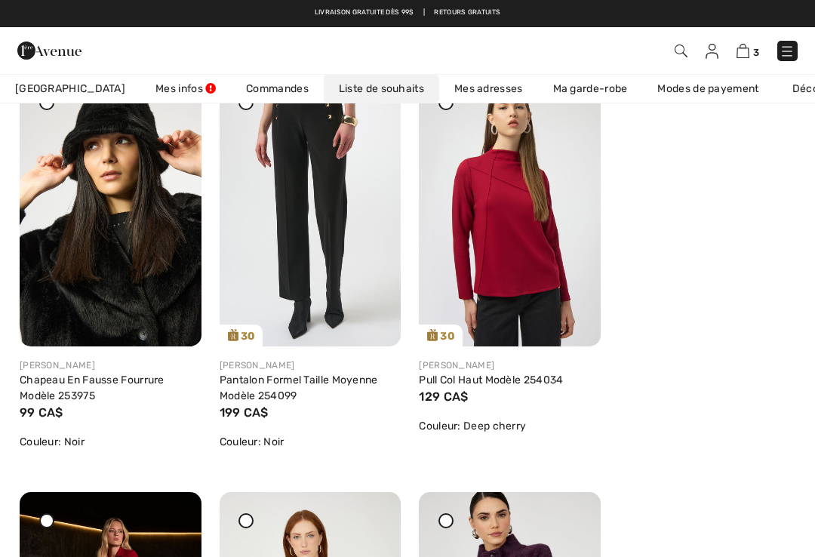
scroll to position [645, 0]
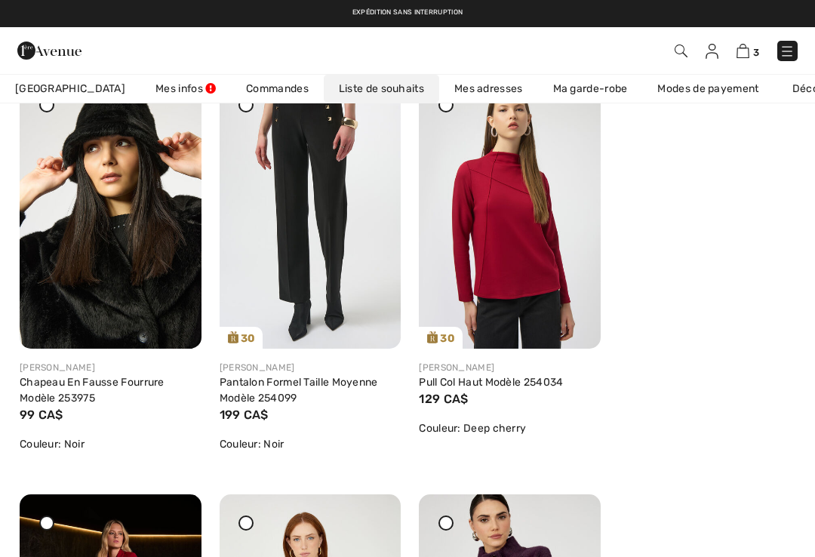
click at [520, 260] on img at bounding box center [510, 213] width 182 height 272
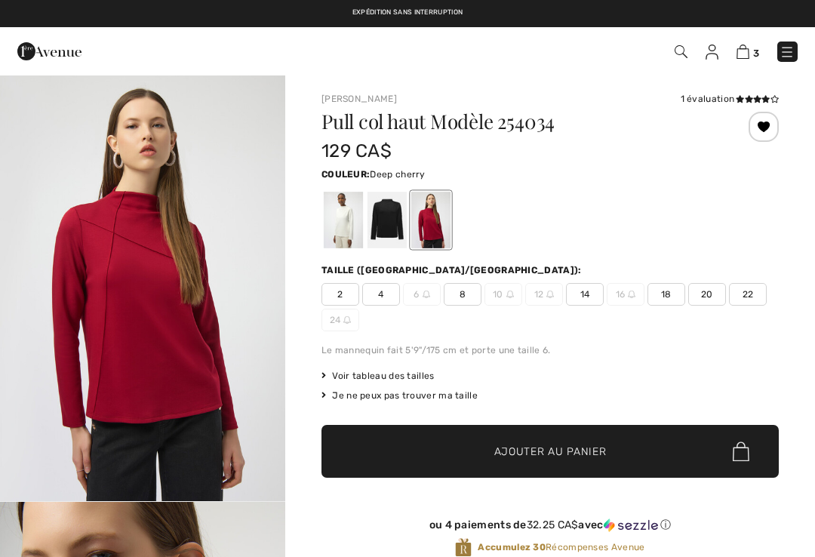
checkbox input "true"
click at [664, 294] on span "18" at bounding box center [667, 294] width 38 height 23
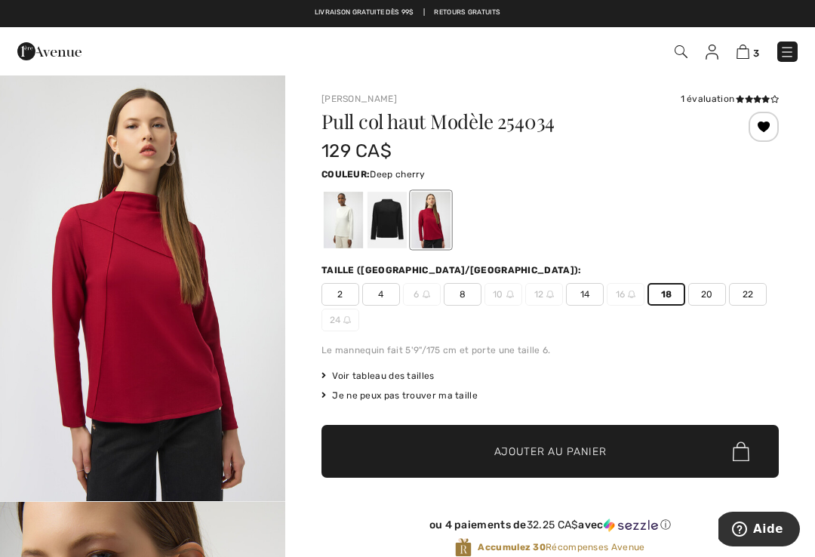
click at [548, 454] on span "Ajouter au panier" at bounding box center [551, 452] width 112 height 16
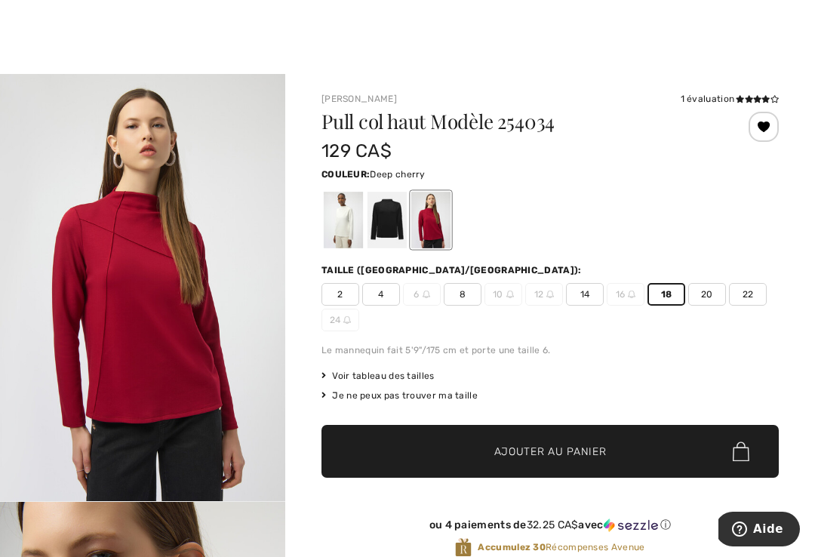
scroll to position [22, 0]
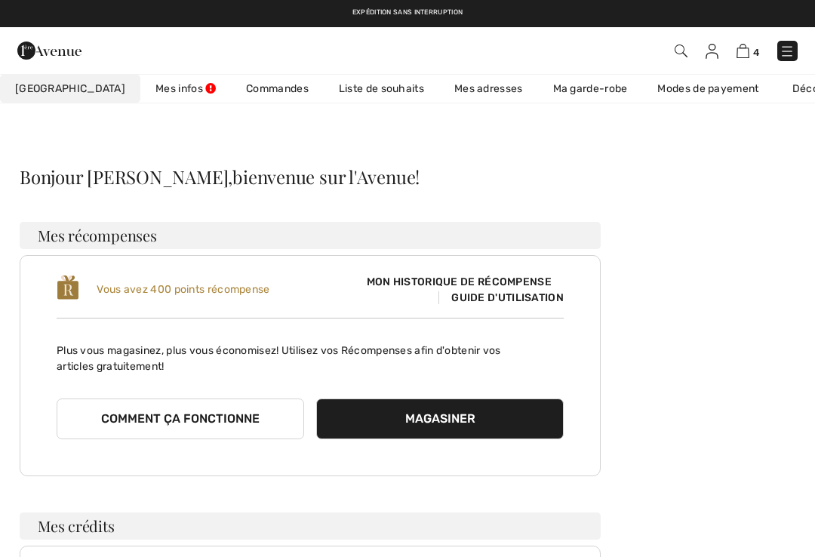
click at [549, 91] on link "Ma garde-robe" at bounding box center [590, 89] width 105 height 28
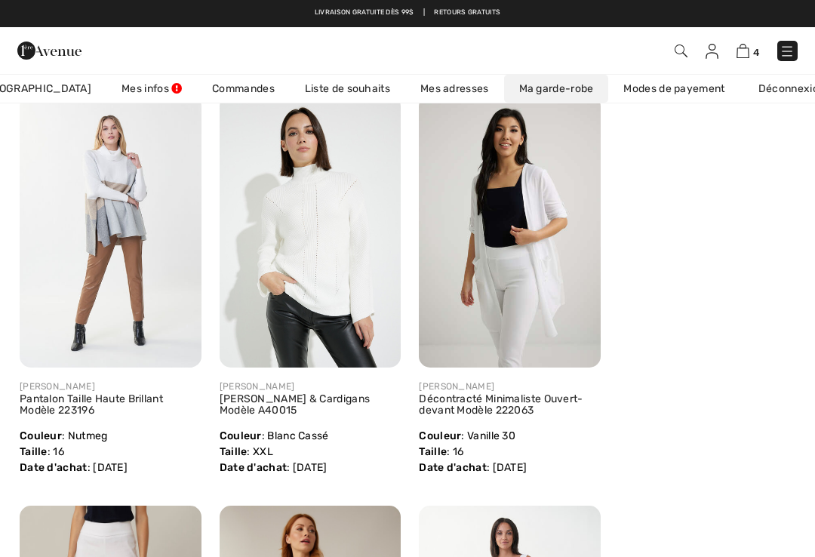
scroll to position [2648, 0]
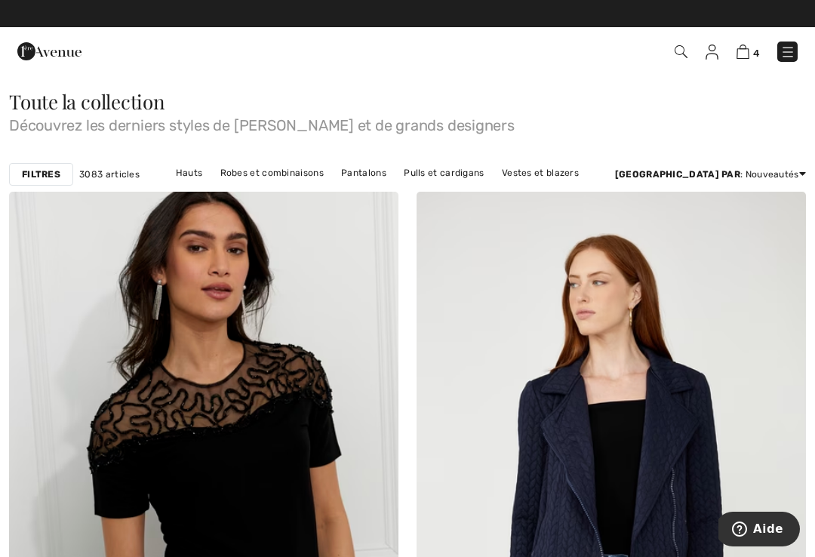
click at [464, 170] on link "Pulls et cardigans" at bounding box center [443, 173] width 95 height 20
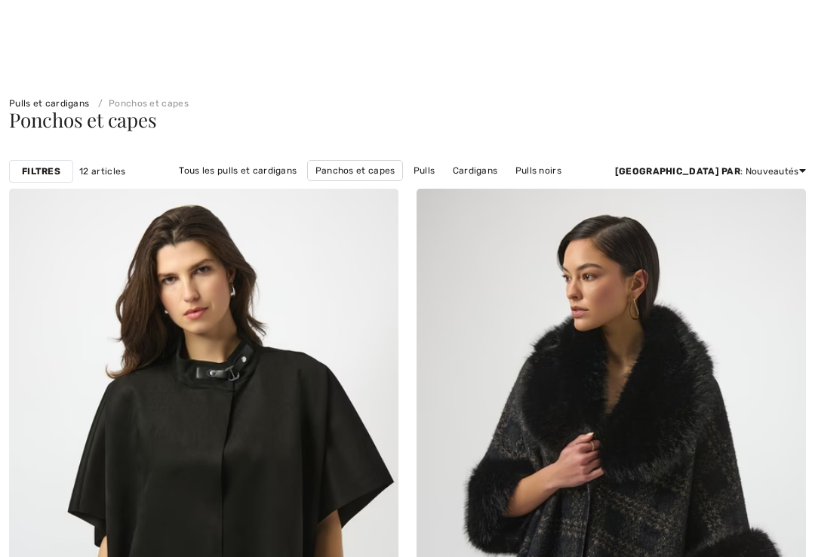
checkbox input "true"
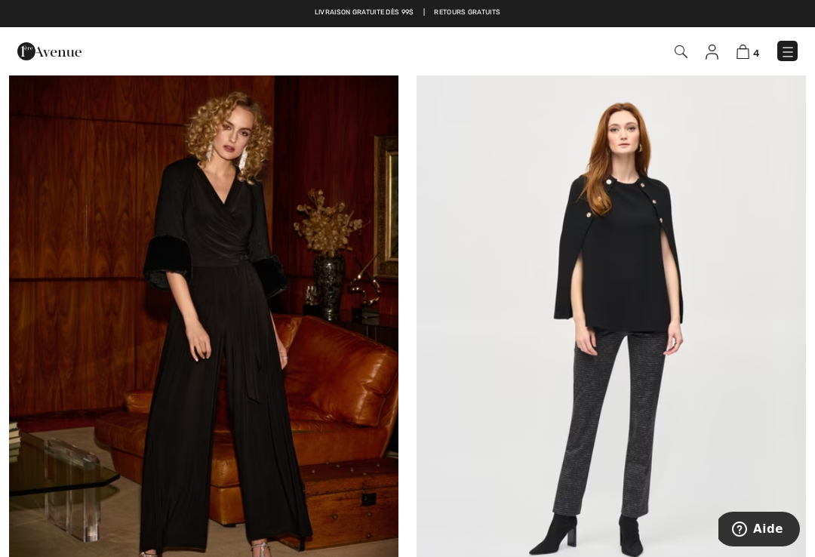
scroll to position [2772, 0]
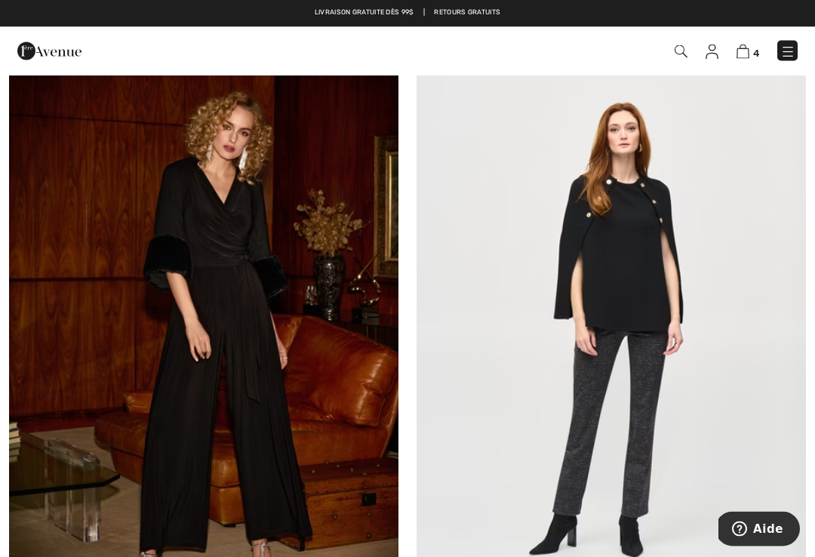
click at [646, 241] on img at bounding box center [612, 334] width 390 height 584
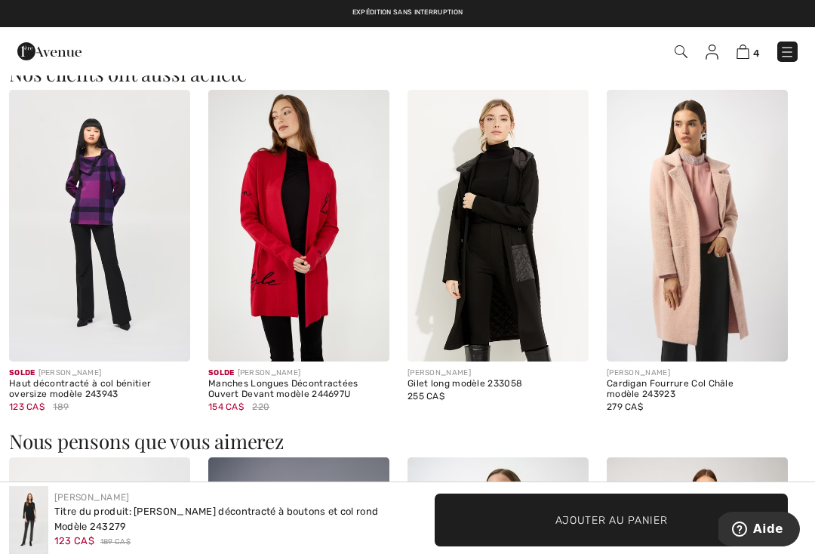
scroll to position [1474, 0]
click at [297, 266] on img at bounding box center [298, 227] width 181 height 272
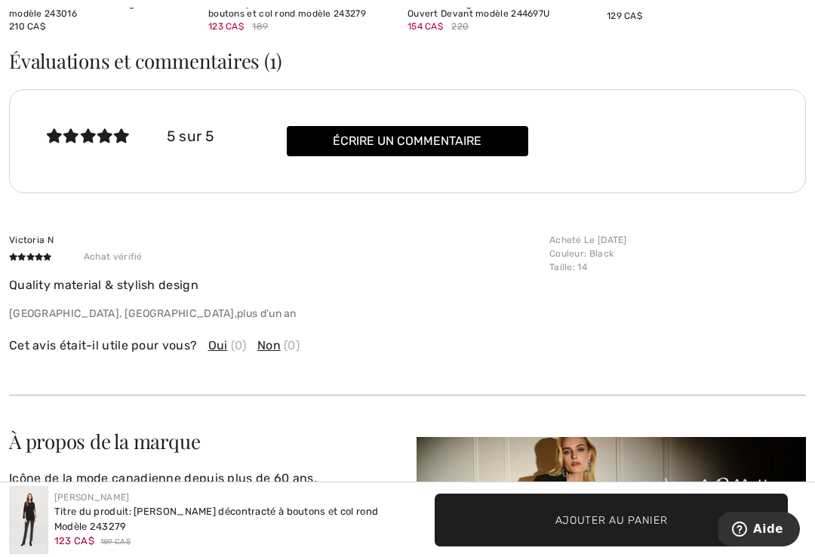
scroll to position [2597, 0]
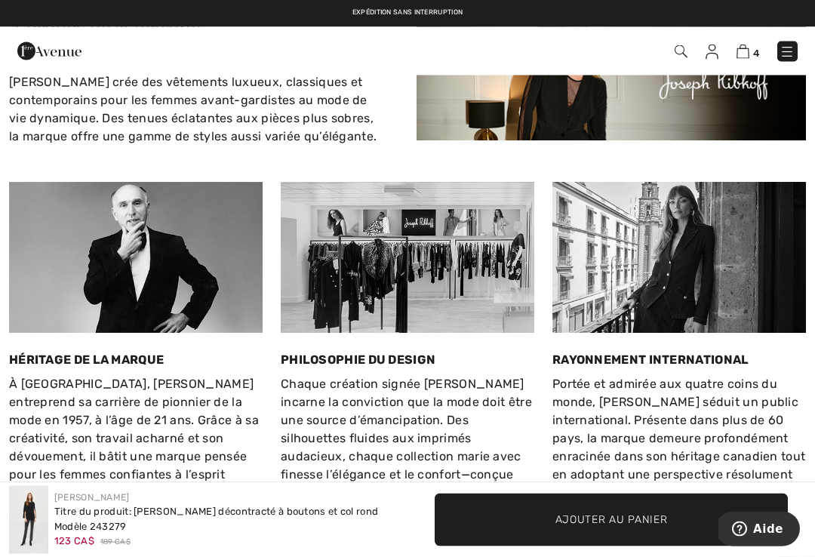
scroll to position [3003, 0]
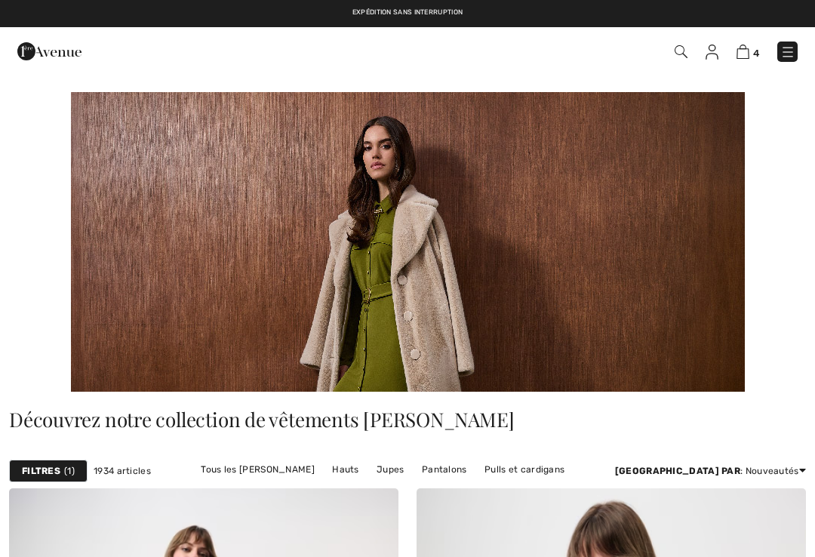
checkbox input "true"
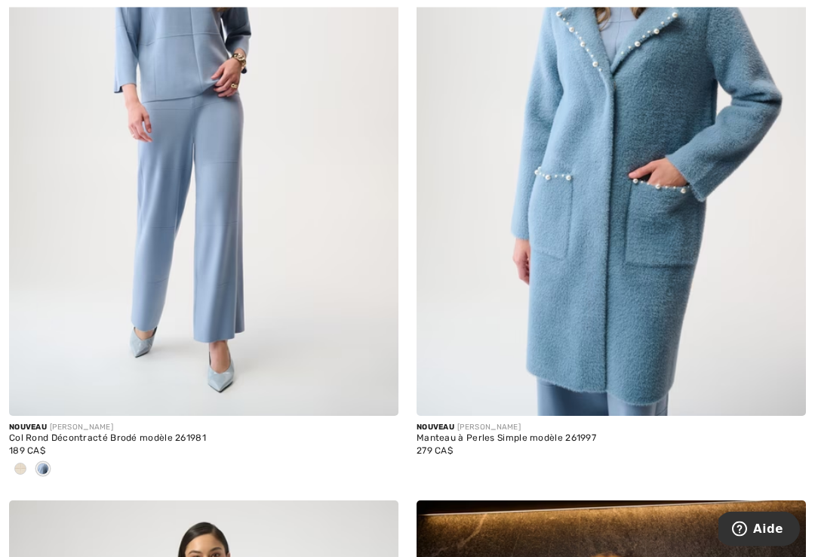
scroll to position [657, 0]
click at [656, 269] on img at bounding box center [612, 124] width 390 height 584
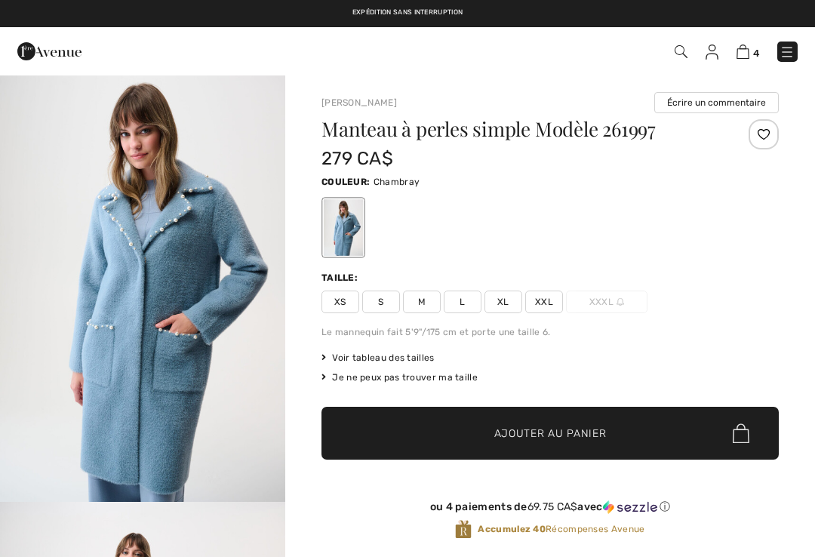
checkbox input "true"
click at [747, 48] on img at bounding box center [743, 52] width 13 height 14
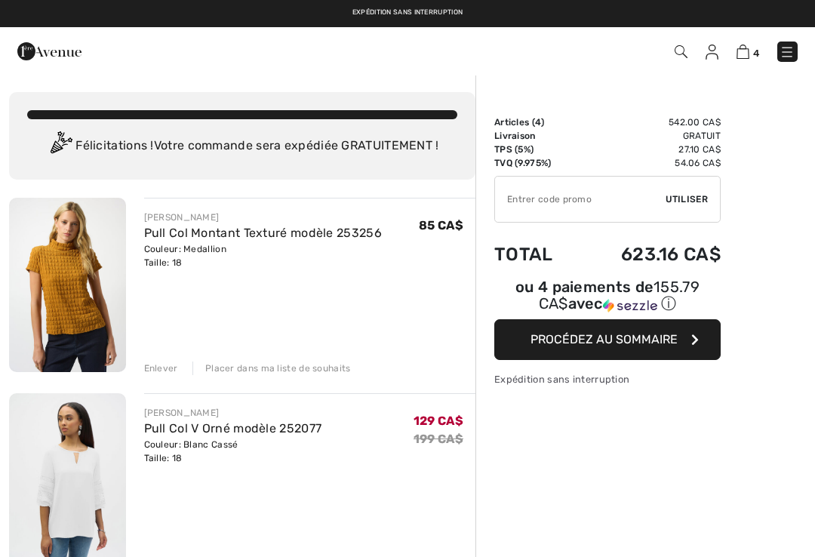
checkbox input "true"
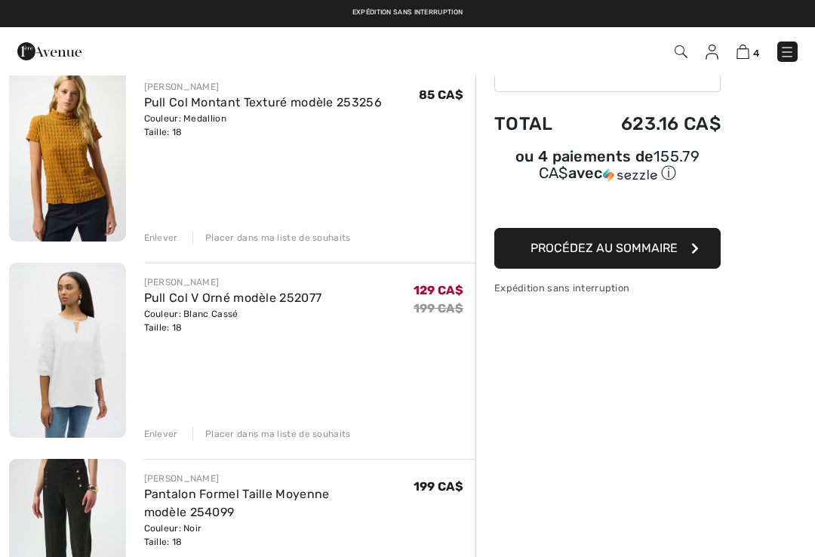
scroll to position [130, 0]
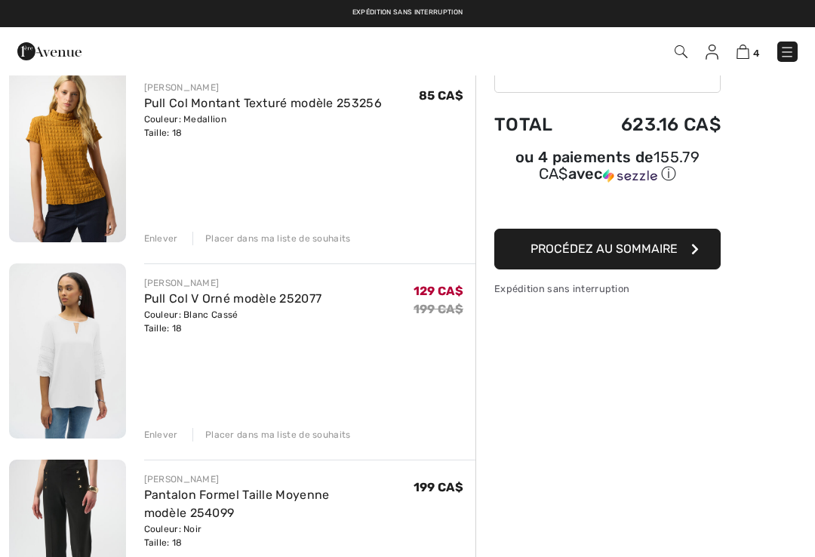
click at [274, 235] on div "Placer dans ma liste de souhaits" at bounding box center [272, 239] width 159 height 14
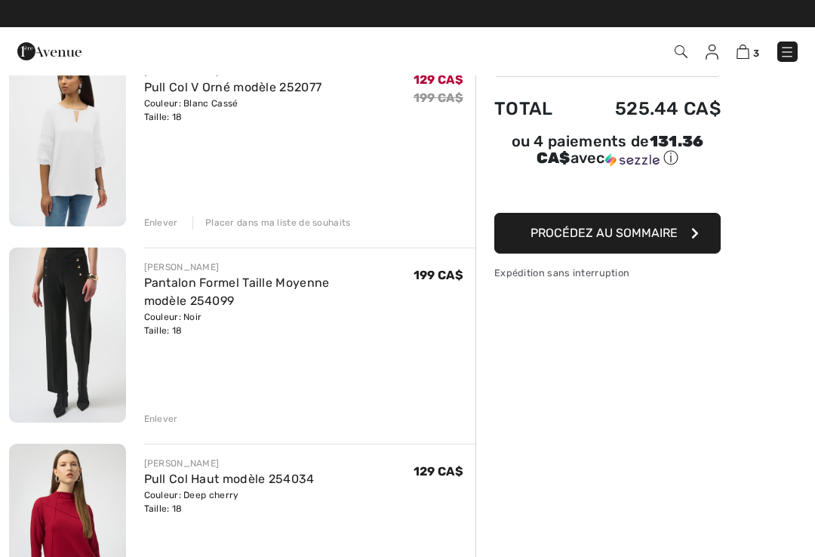
scroll to position [98, 0]
